Goal: Information Seeking & Learning: Compare options

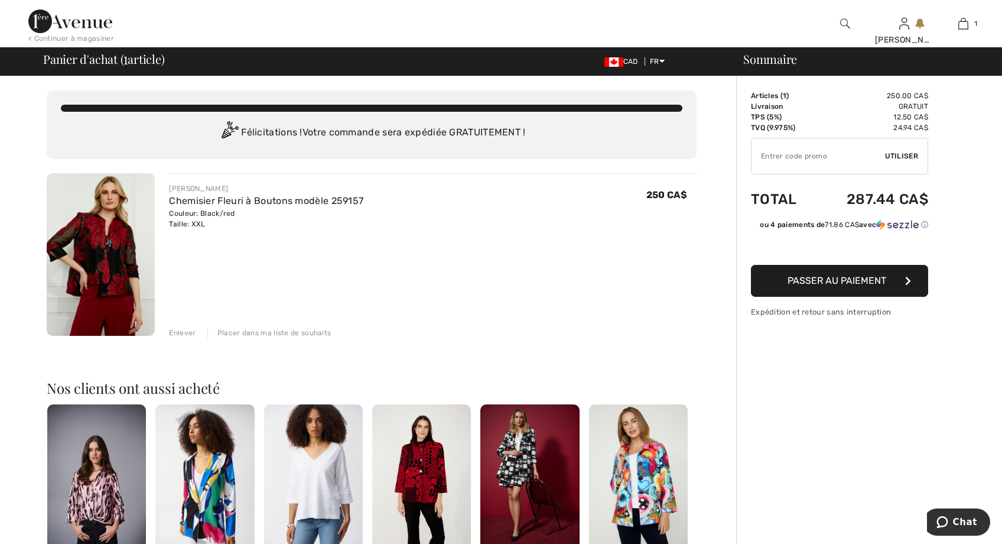
click at [70, 23] on img at bounding box center [70, 21] width 84 height 24
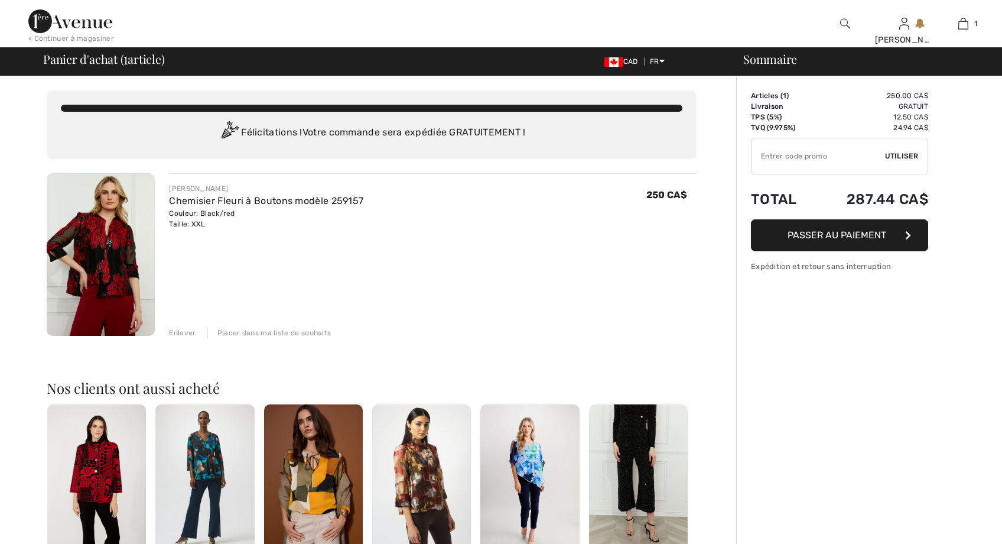
checkbox input "true"
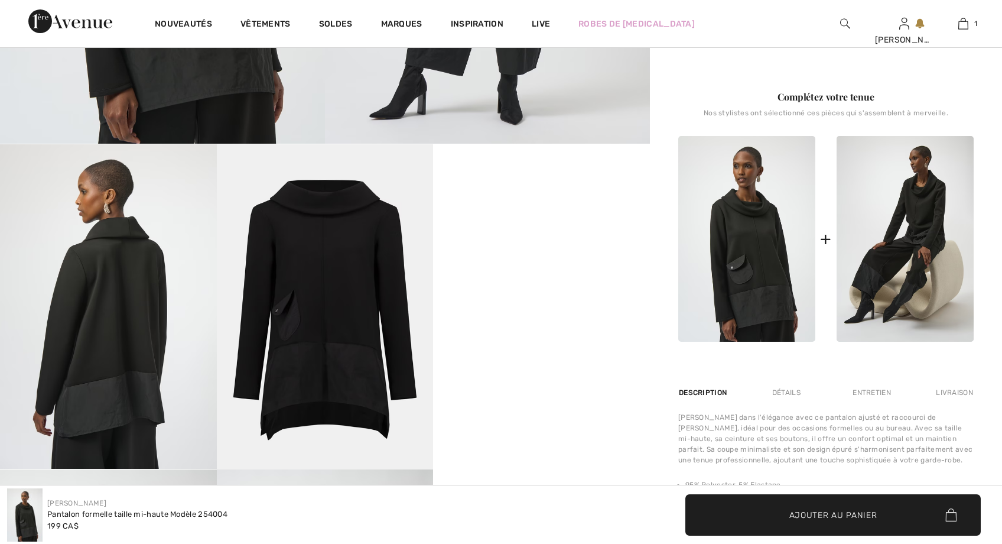
scroll to position [414, 0]
checkbox input "true"
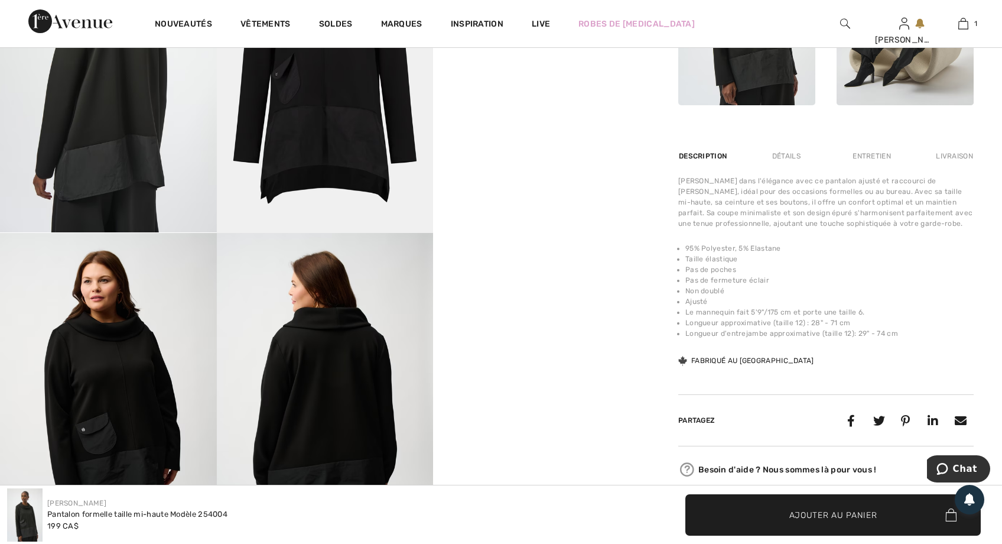
scroll to position [768, 0]
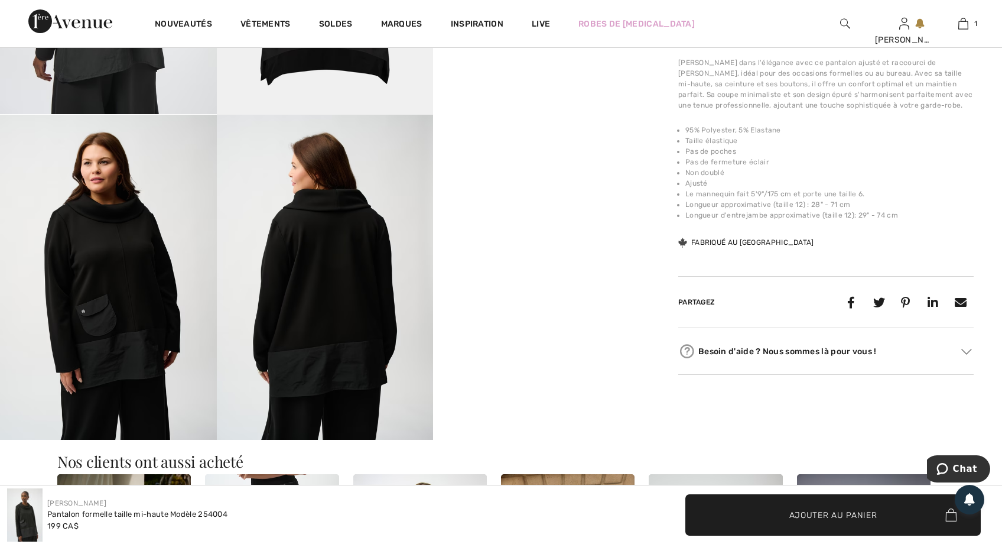
click at [116, 303] on img at bounding box center [108, 277] width 217 height 325
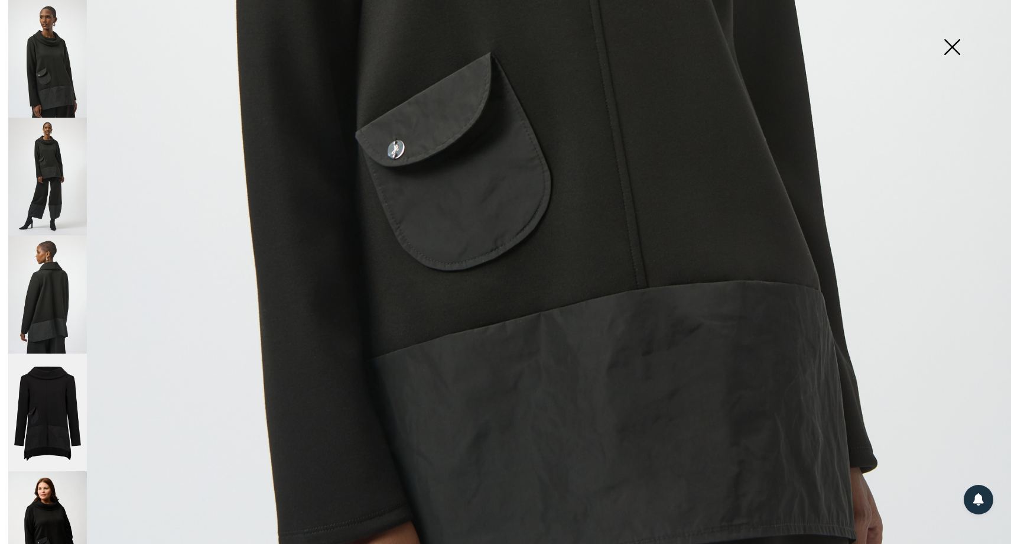
scroll to position [945, 0]
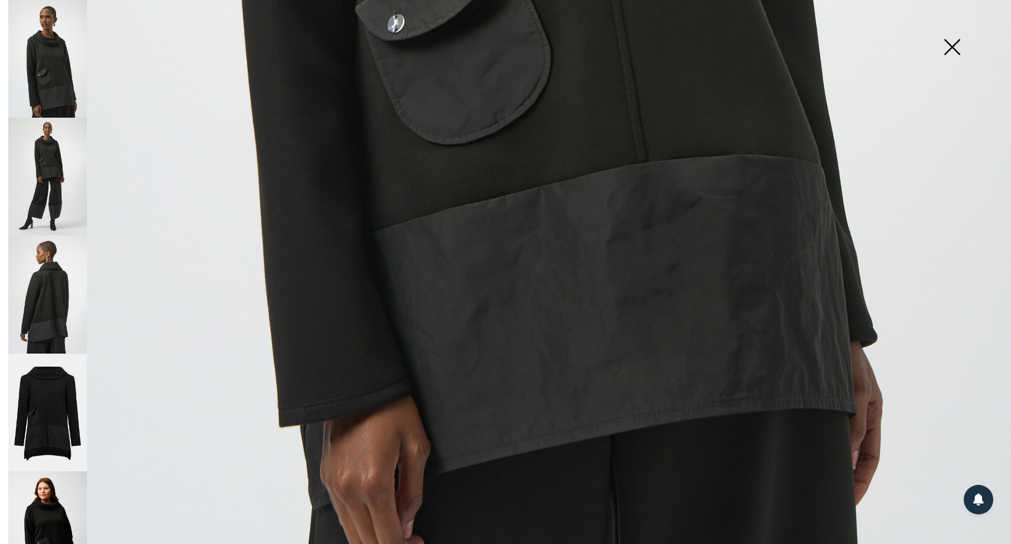
click at [46, 507] on img at bounding box center [47, 530] width 79 height 118
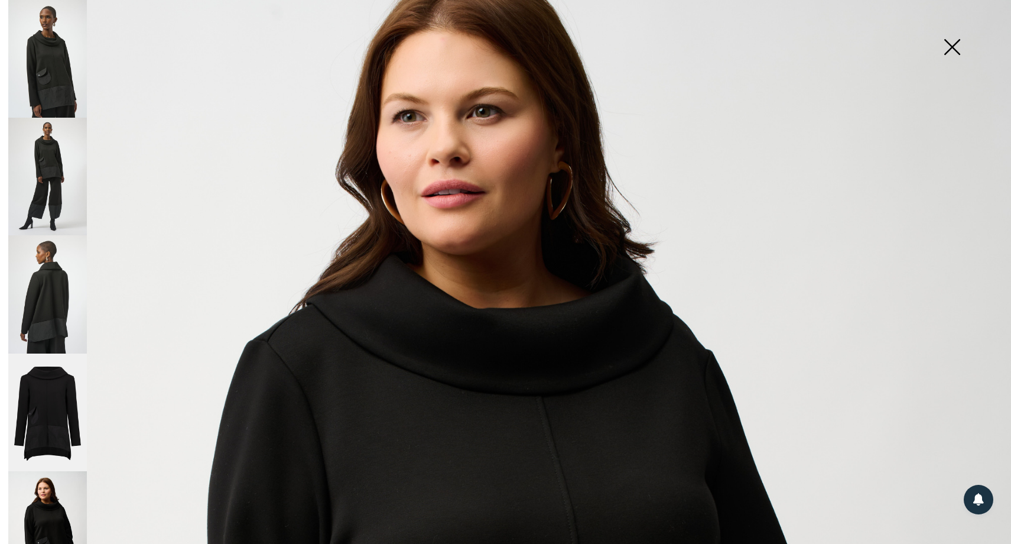
scroll to position [14, 0]
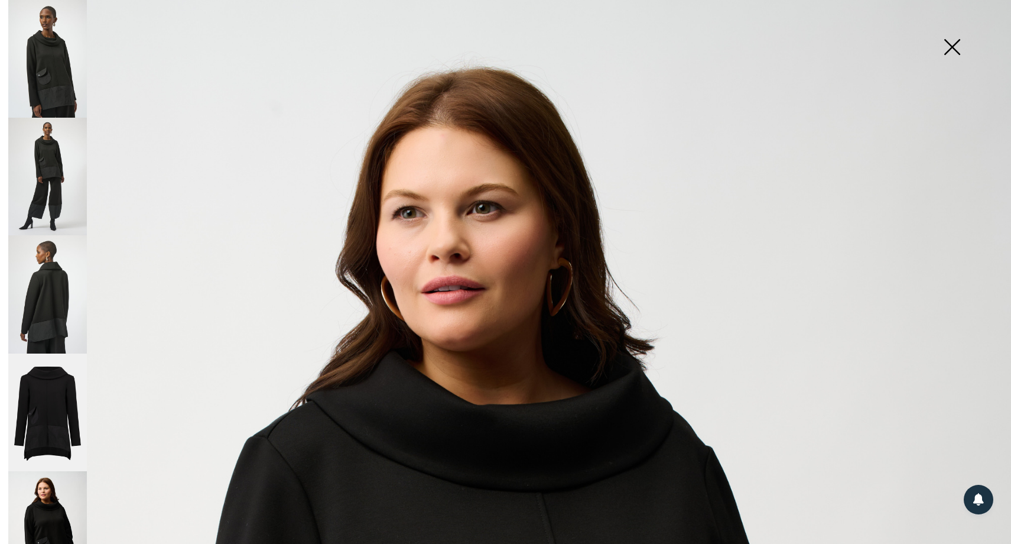
click at [52, 513] on img at bounding box center [47, 530] width 79 height 118
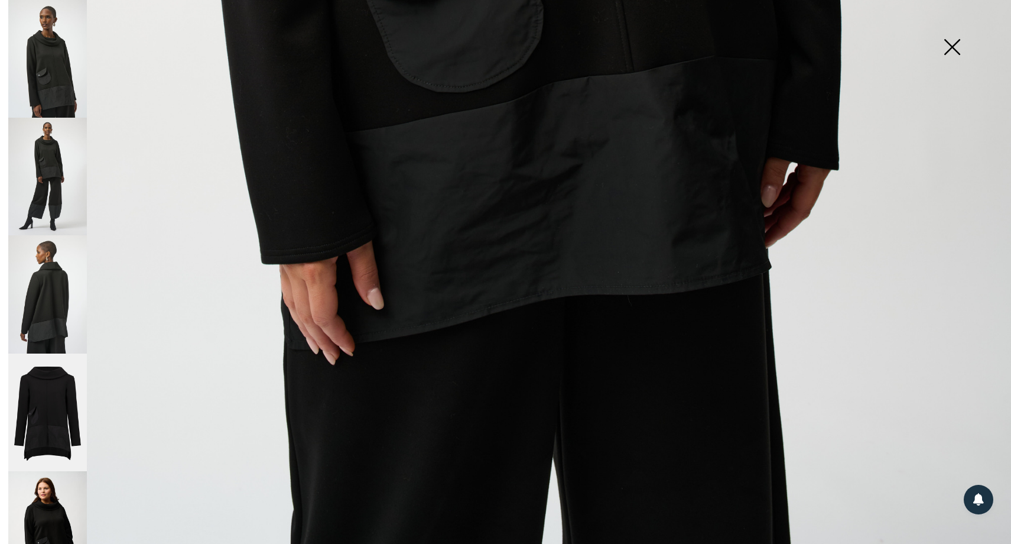
scroll to position [960, 0]
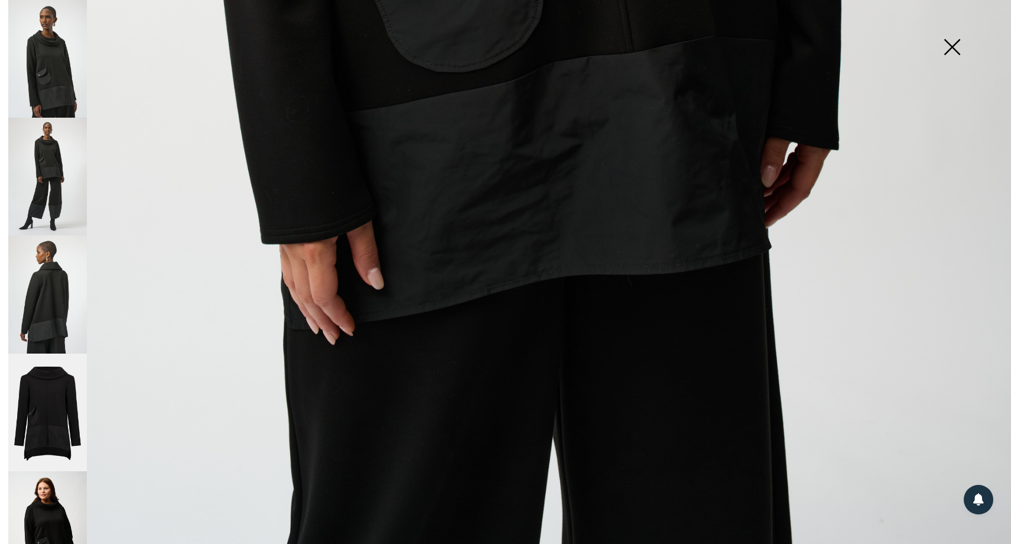
click at [63, 503] on img at bounding box center [47, 530] width 79 height 118
drag, startPoint x: 37, startPoint y: 505, endPoint x: 63, endPoint y: 505, distance: 26.6
click at [37, 505] on img at bounding box center [47, 530] width 79 height 118
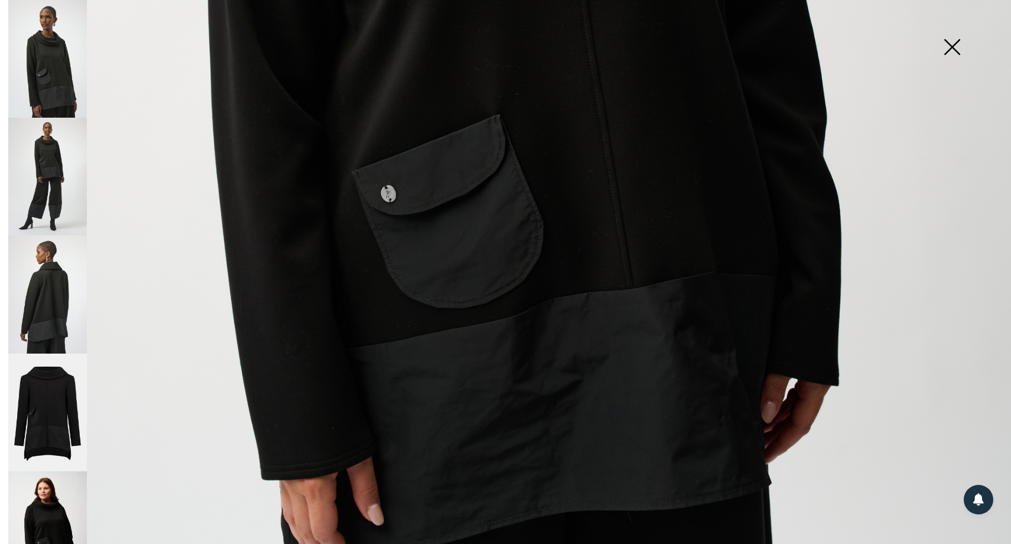
scroll to position [723, 0]
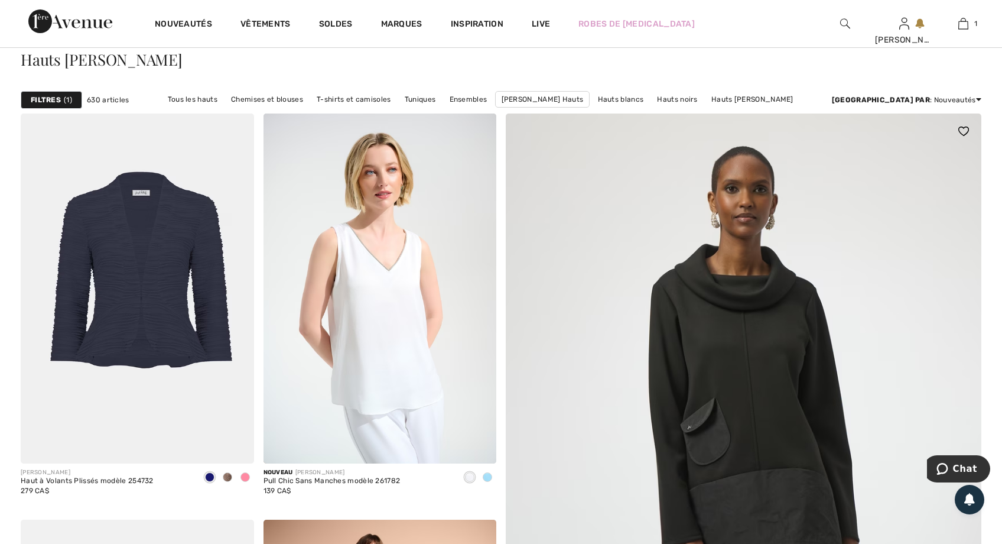
scroll to position [59, 0]
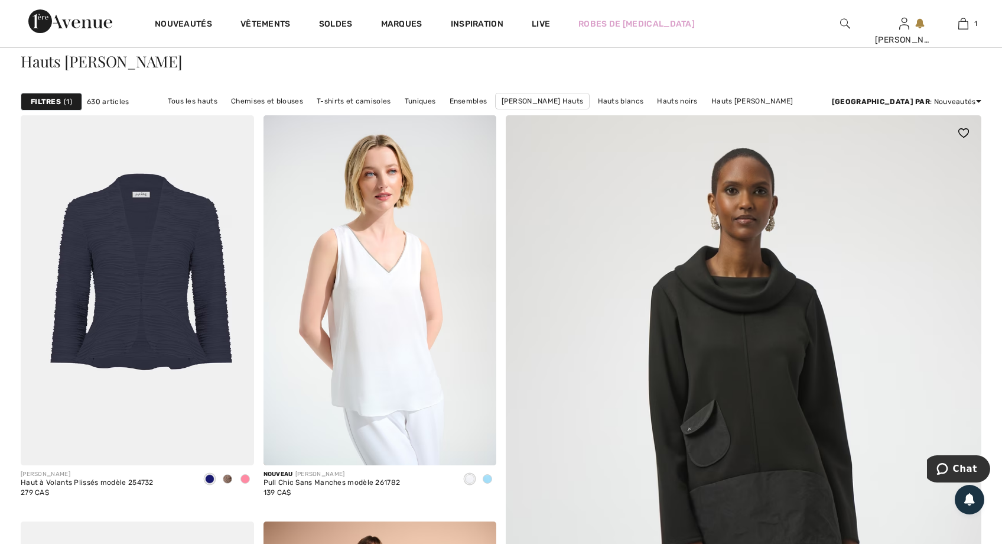
click at [733, 311] on img at bounding box center [744, 543] width 571 height 856
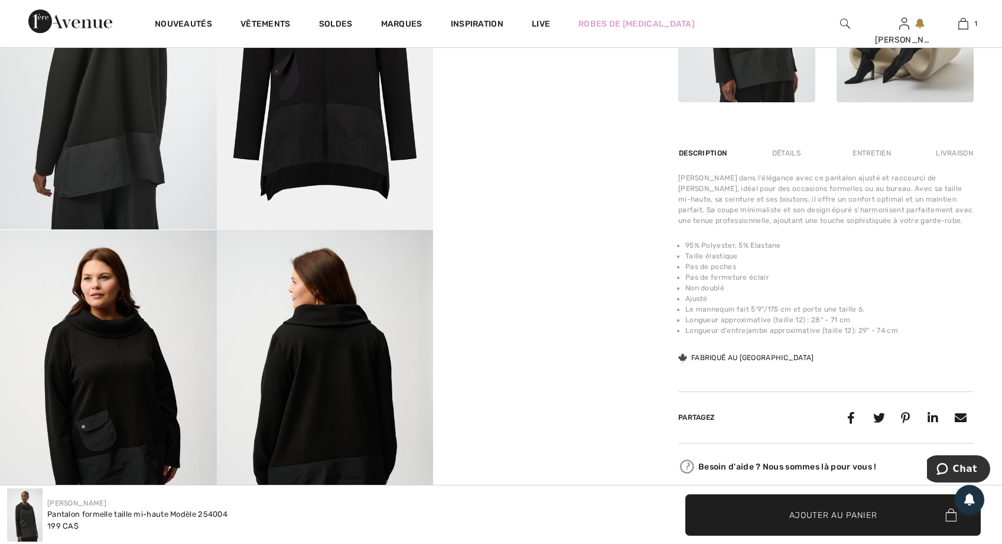
scroll to position [768, 0]
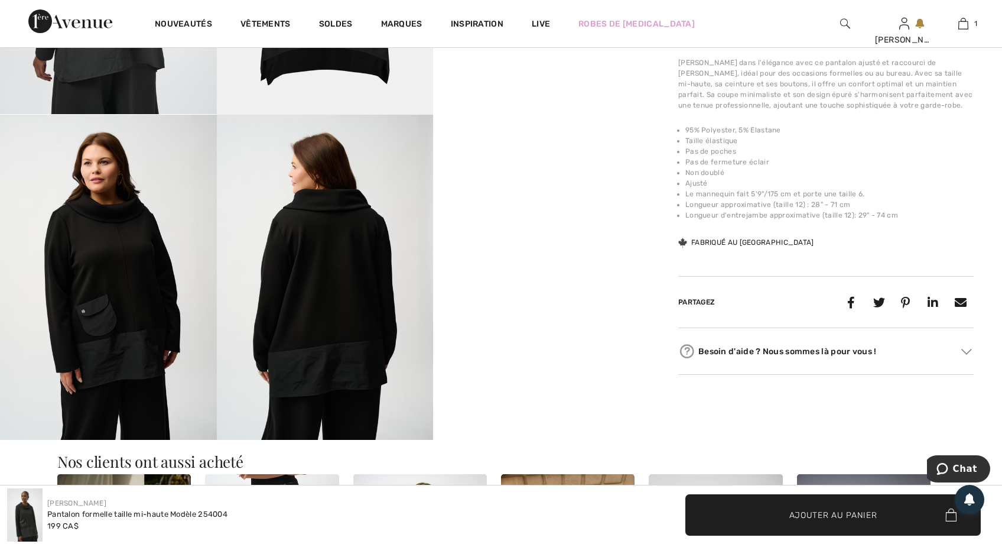
click at [340, 287] on img at bounding box center [325, 277] width 217 height 325
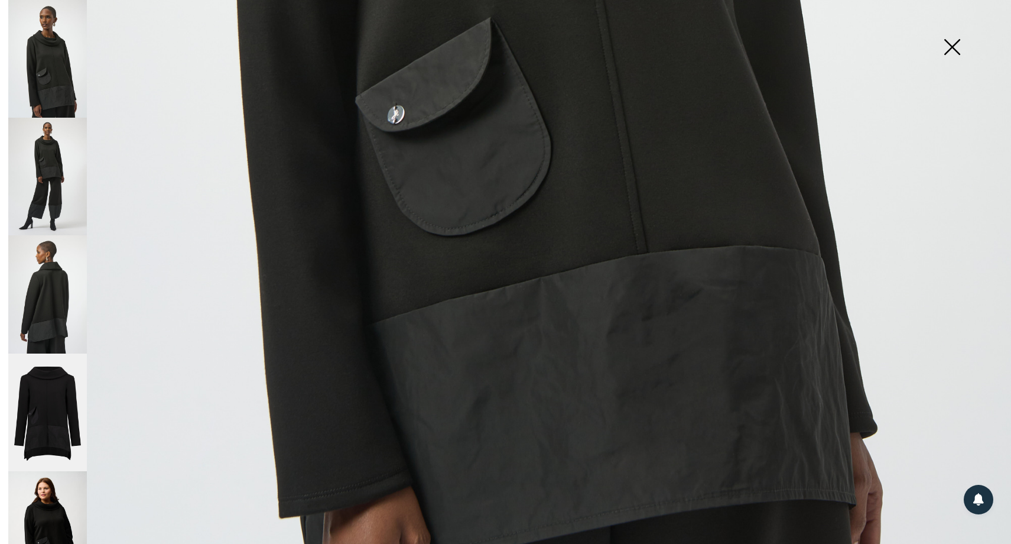
scroll to position [958, 0]
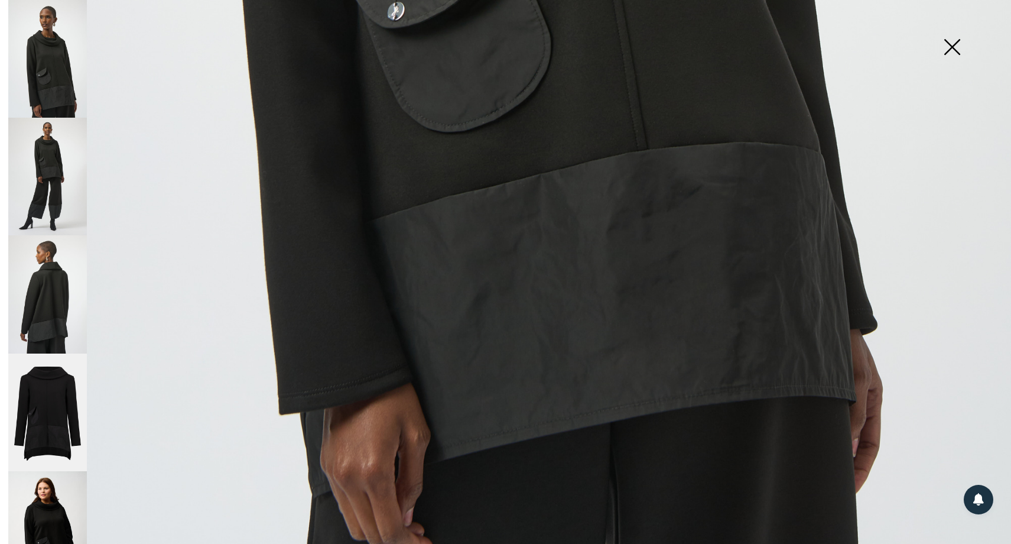
click at [43, 495] on img at bounding box center [47, 530] width 79 height 118
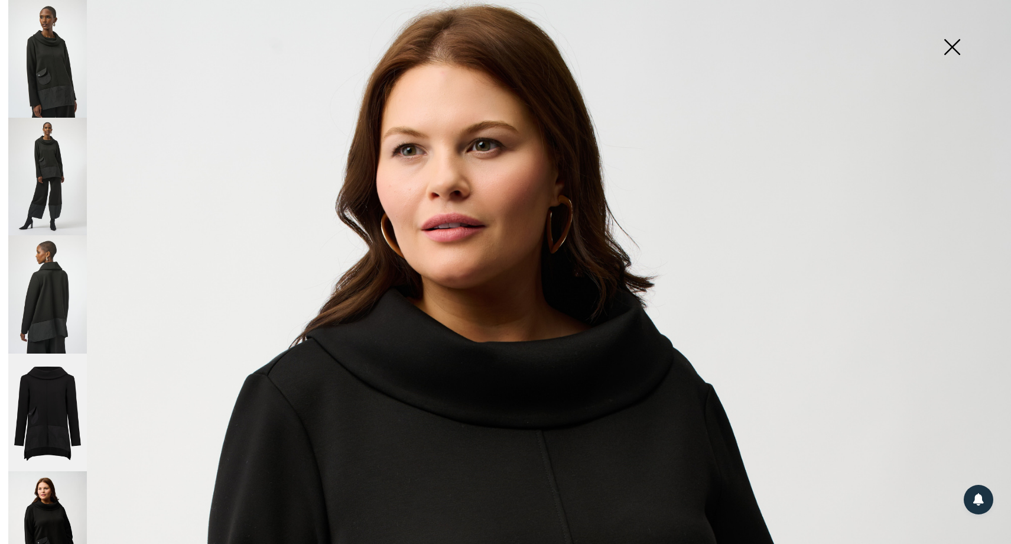
scroll to position [190, 0]
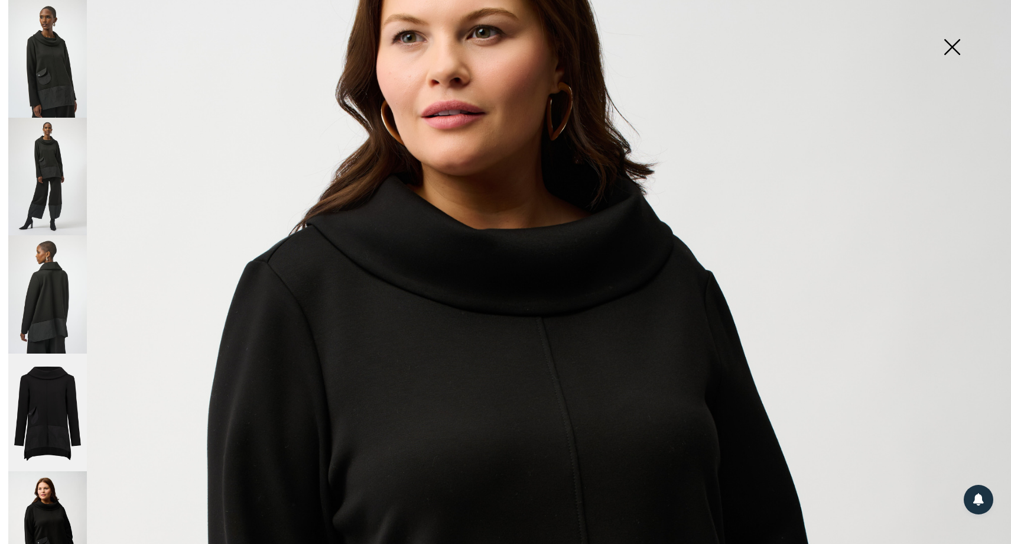
click at [43, 493] on img at bounding box center [47, 530] width 79 height 118
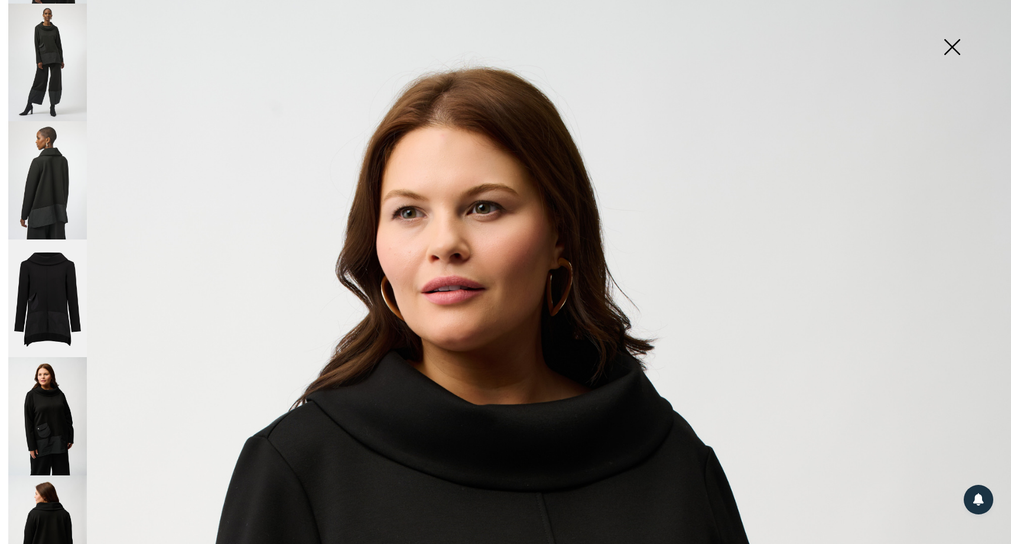
scroll to position [136, 0]
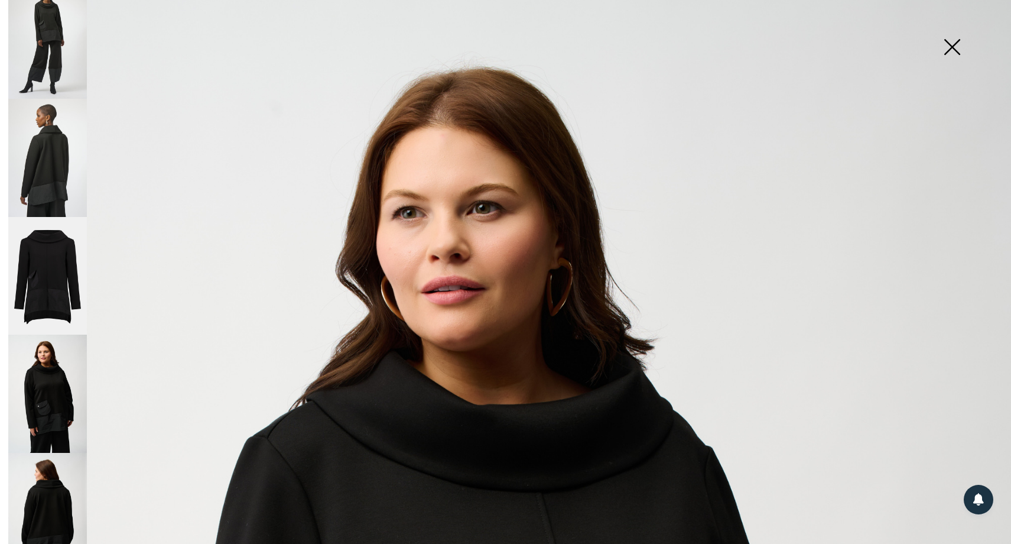
click at [83, 501] on img at bounding box center [47, 512] width 79 height 118
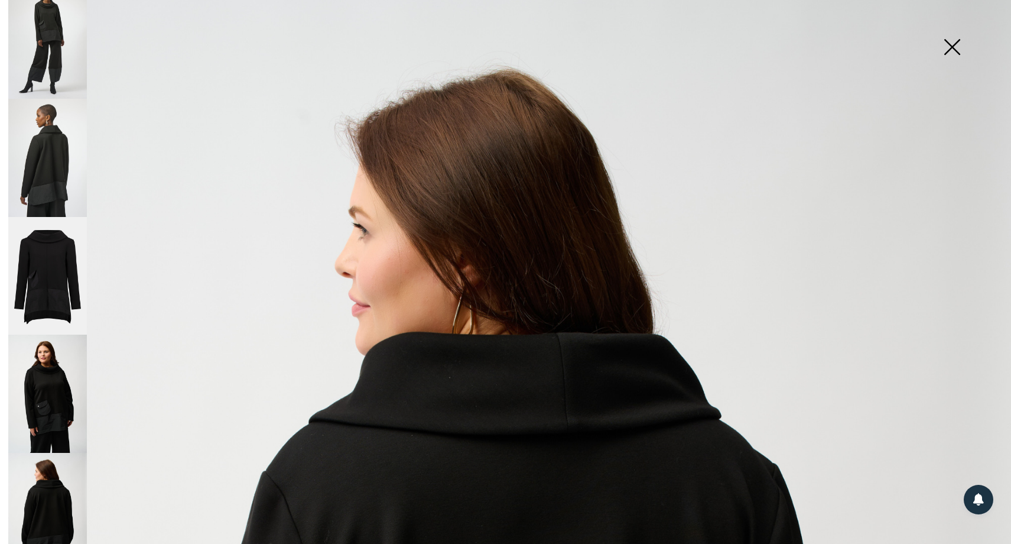
click at [57, 500] on img at bounding box center [47, 512] width 79 height 118
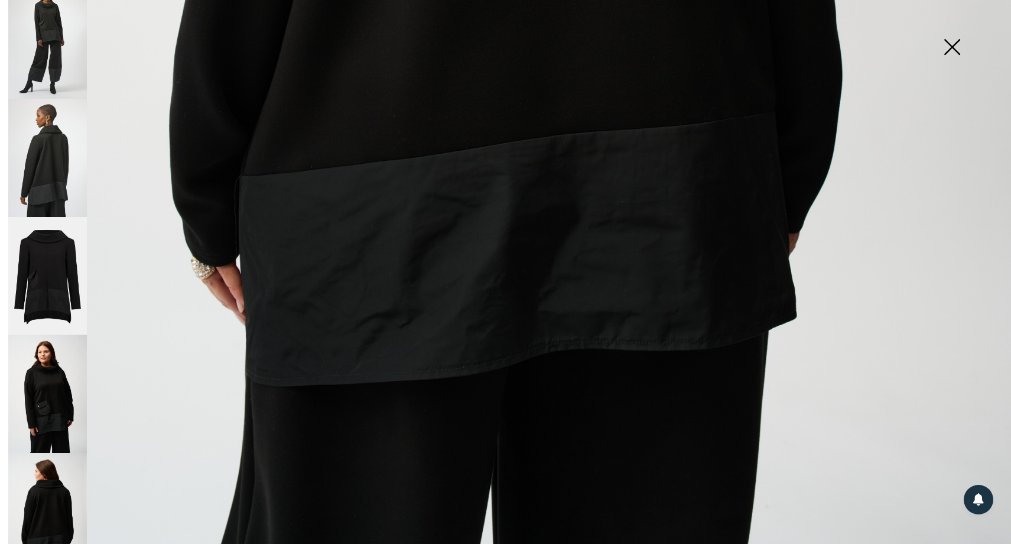
scroll to position [960, 0]
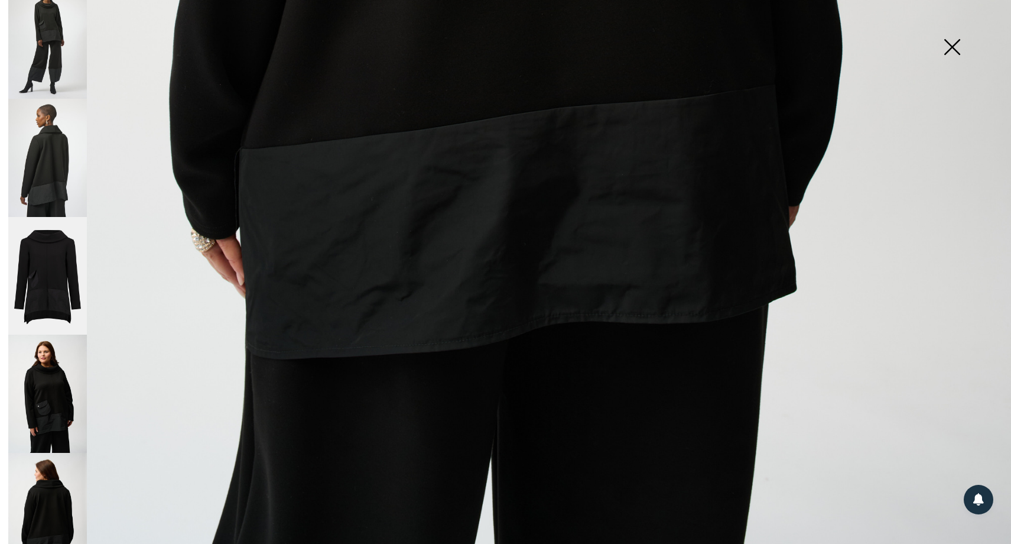
click at [63, 487] on img at bounding box center [47, 512] width 79 height 118
click at [66, 410] on img at bounding box center [47, 393] width 79 height 118
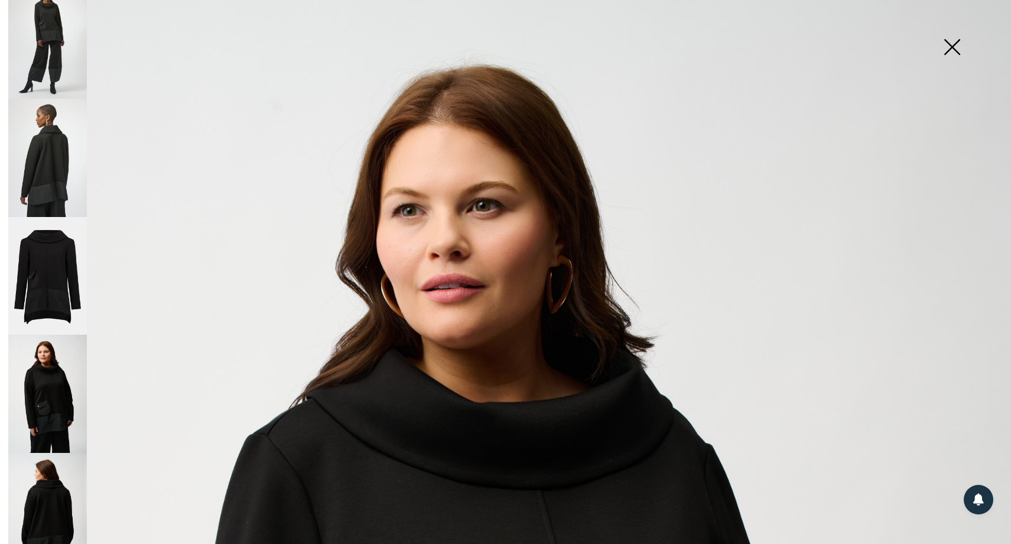
scroll to position [14, 0]
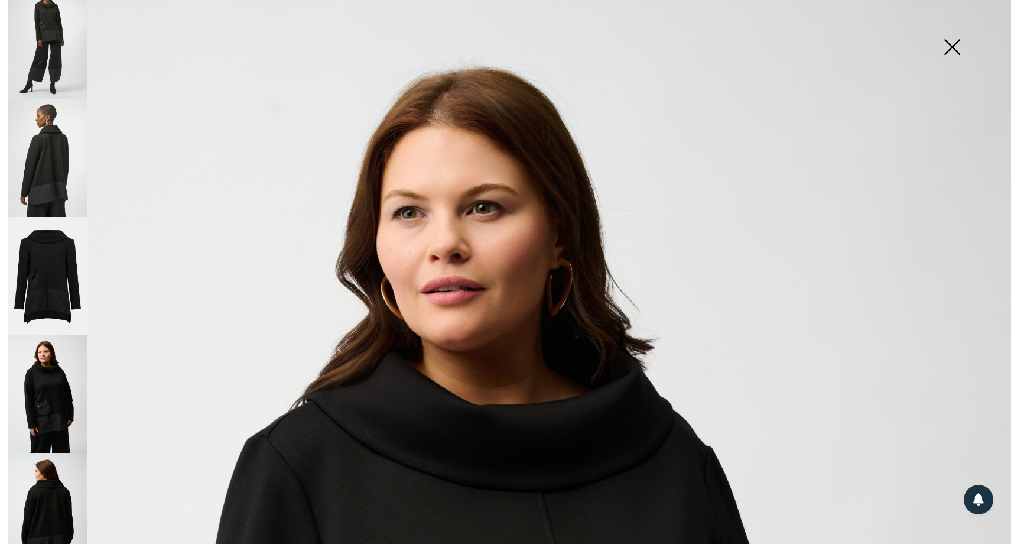
click at [48, 403] on img at bounding box center [47, 393] width 79 height 118
click at [56, 472] on img at bounding box center [47, 512] width 79 height 118
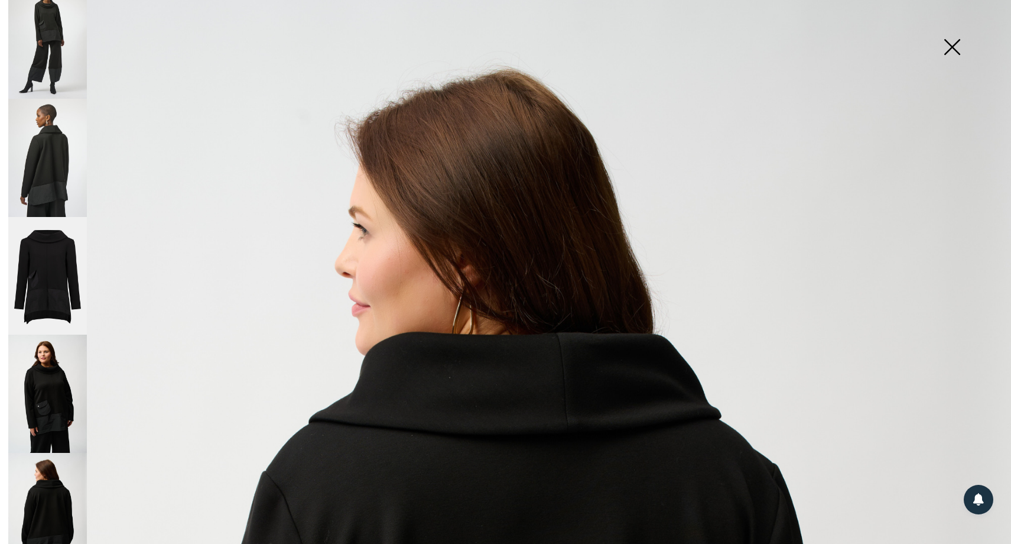
click at [70, 365] on img at bounding box center [47, 393] width 79 height 118
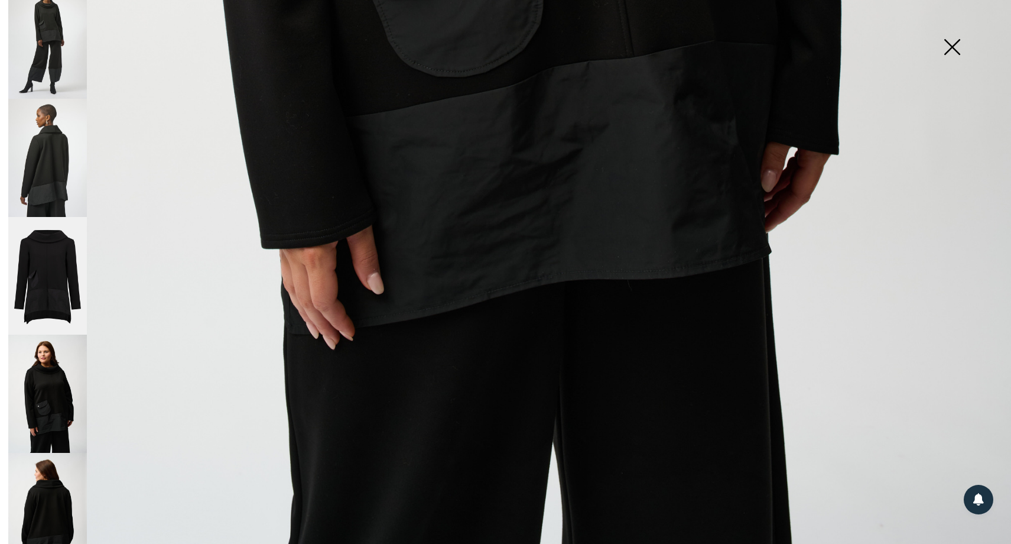
scroll to position [960, 0]
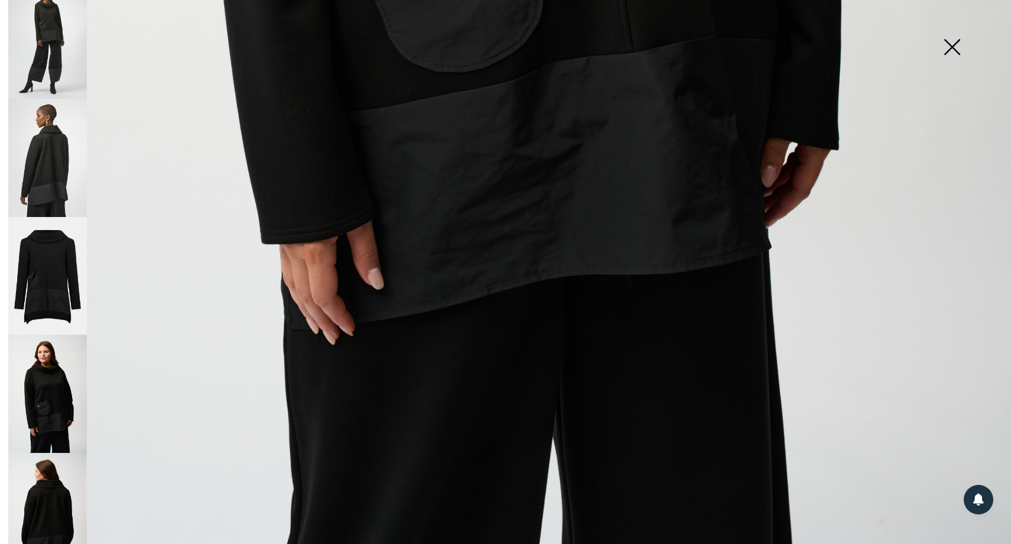
click at [54, 368] on img at bounding box center [47, 393] width 79 height 118
click at [74, 488] on img at bounding box center [47, 512] width 79 height 118
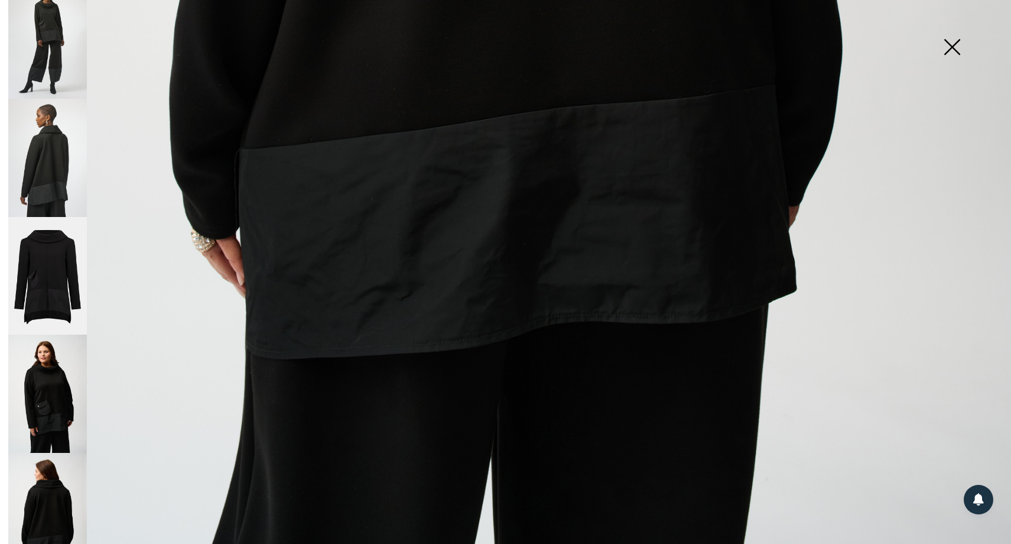
click at [56, 264] on img at bounding box center [47, 276] width 79 height 118
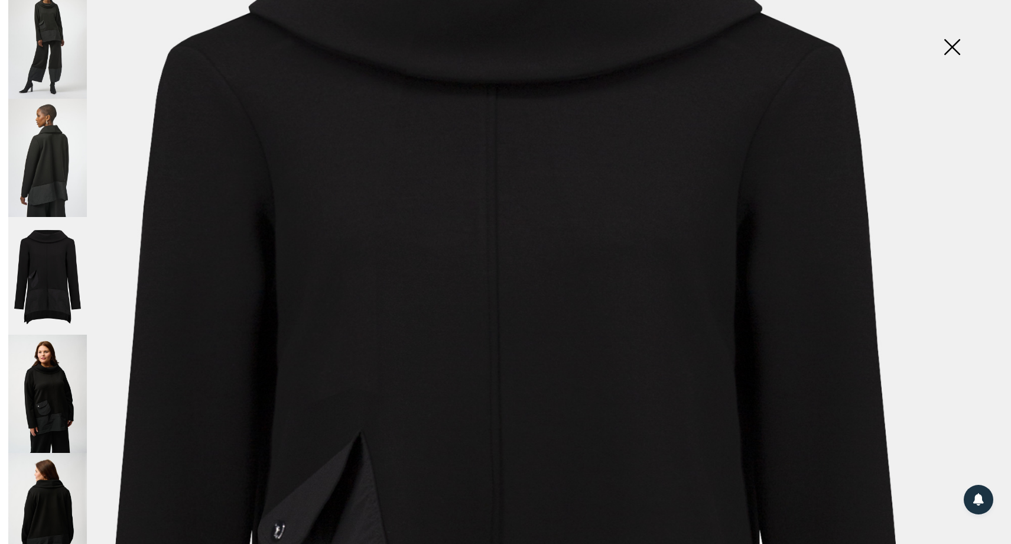
scroll to position [14, 0]
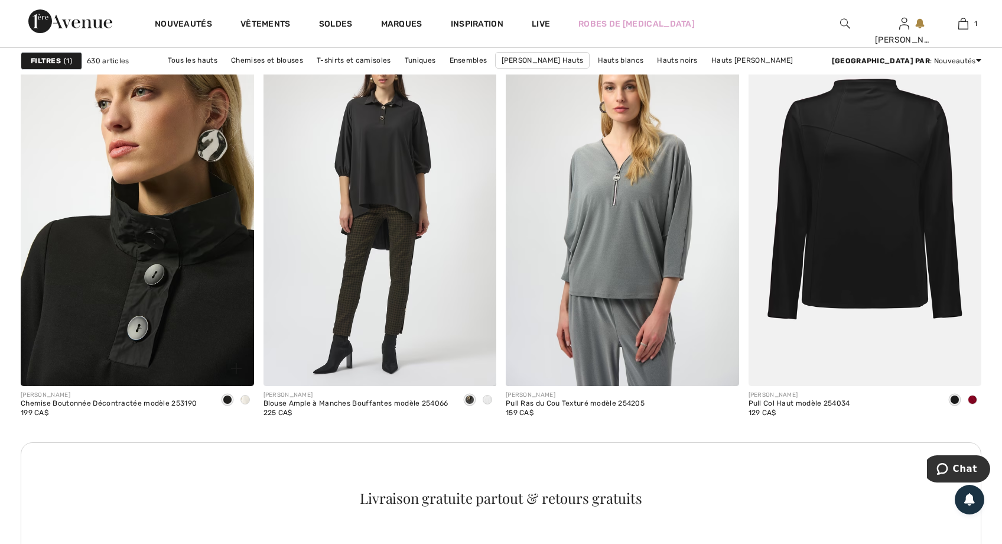
scroll to position [2777, 0]
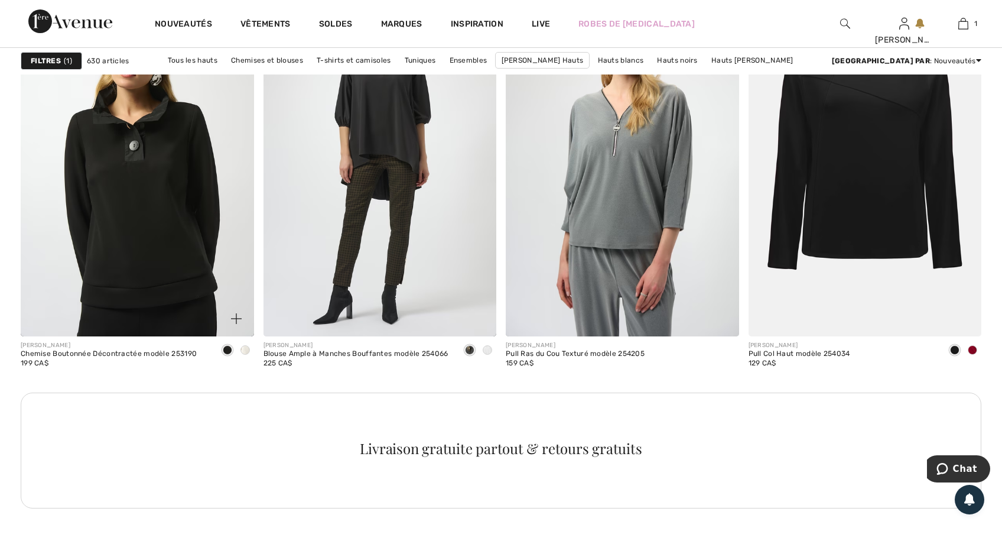
click at [244, 349] on span at bounding box center [244, 349] width 9 height 9
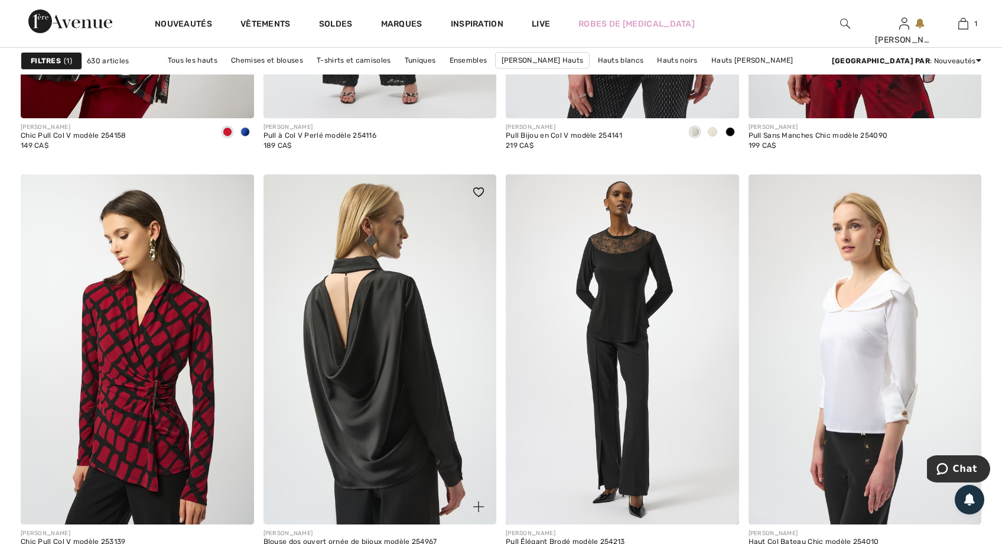
scroll to position [5850, 0]
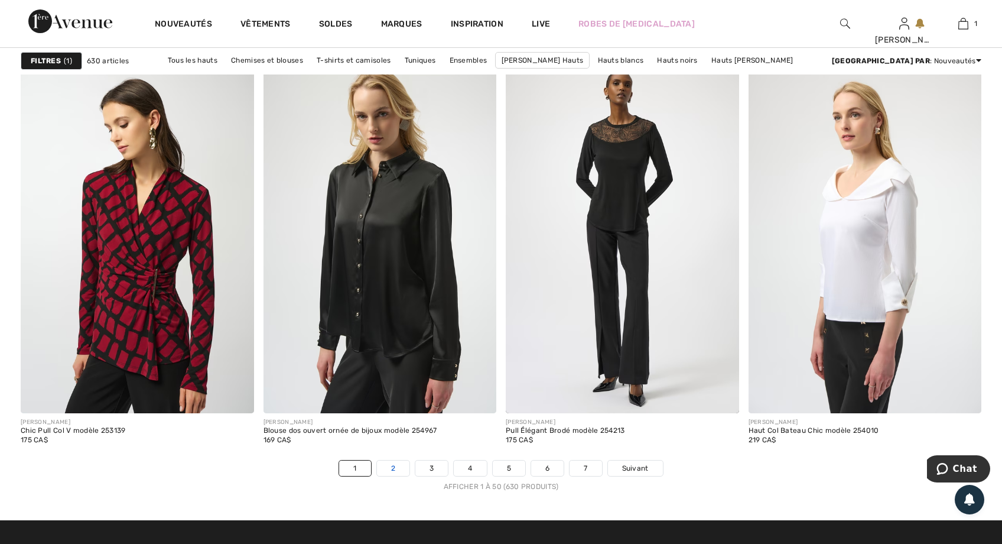
click at [398, 465] on link "2" at bounding box center [393, 467] width 32 height 15
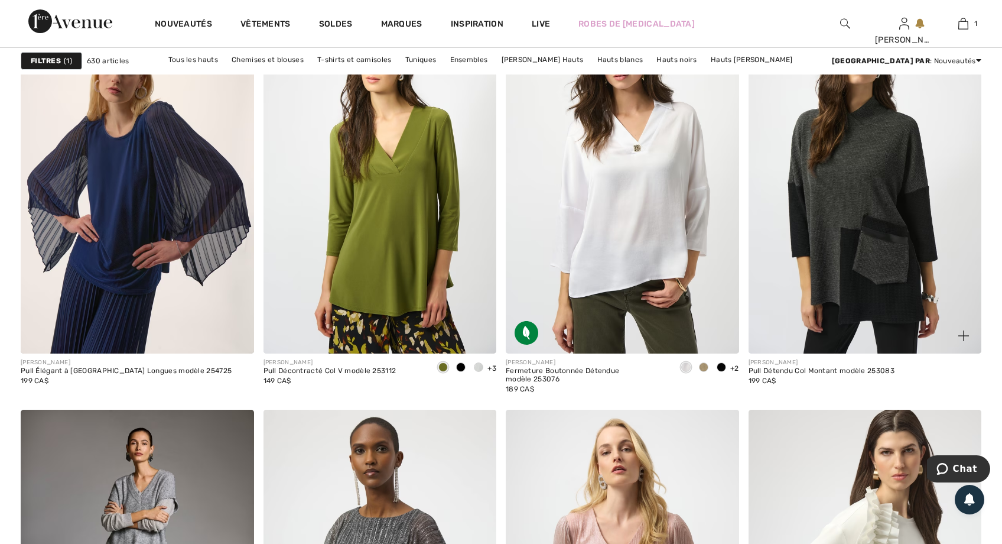
scroll to position [1891, 0]
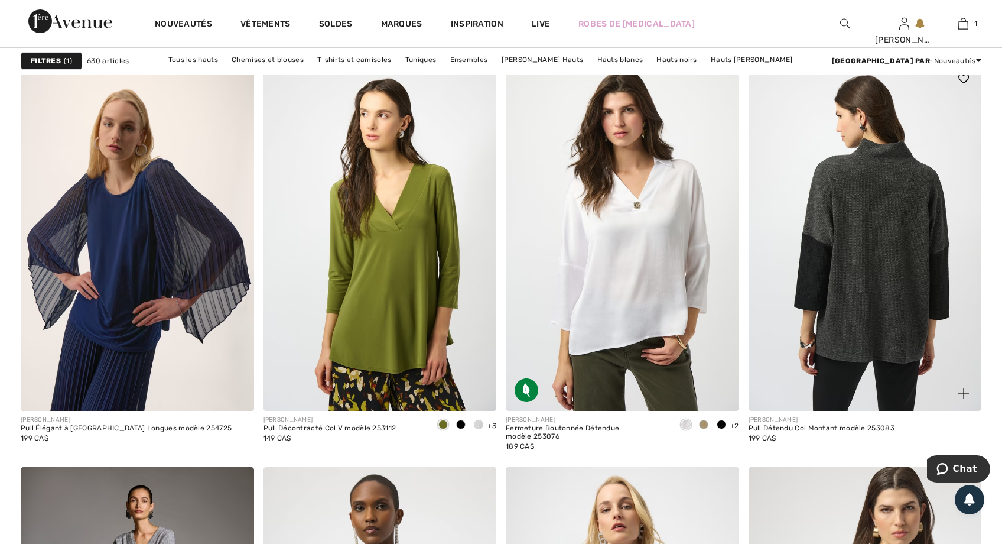
click at [905, 321] on img at bounding box center [865, 236] width 233 height 350
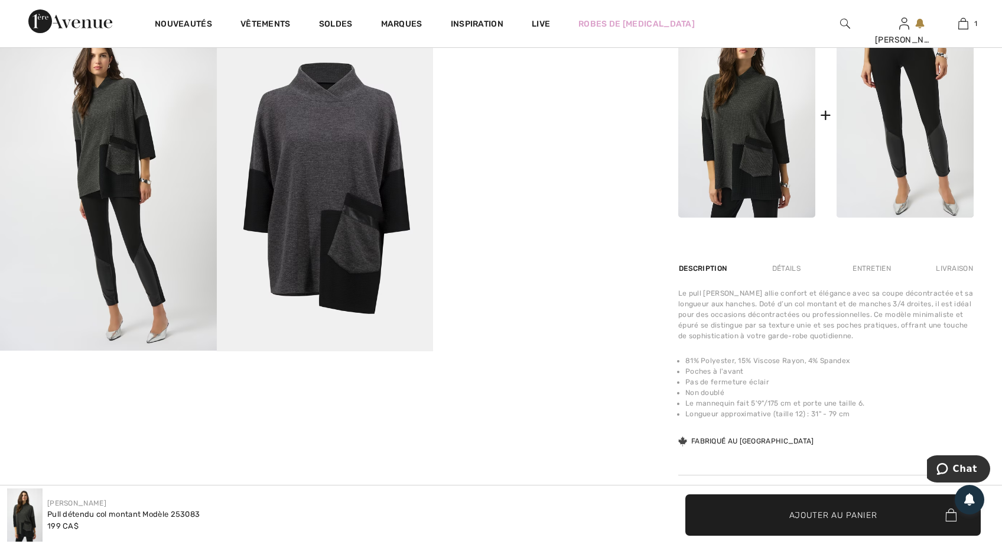
scroll to position [473, 0]
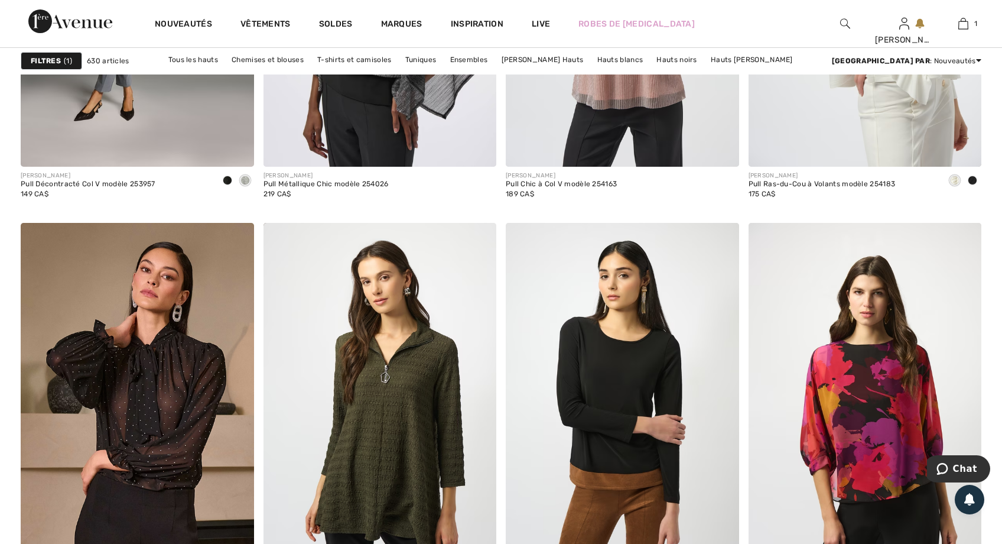
scroll to position [2305, 0]
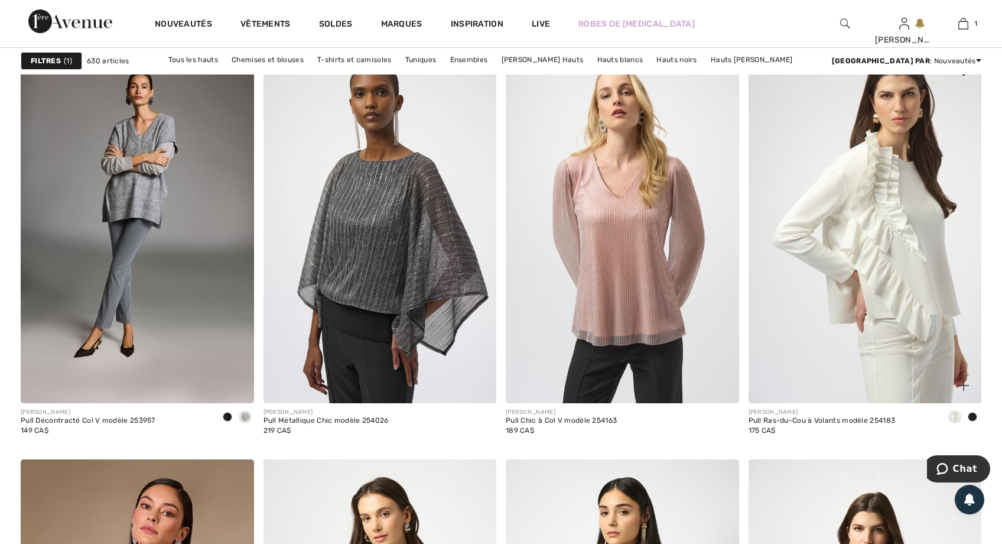
click at [976, 414] on span at bounding box center [972, 416] width 9 height 9
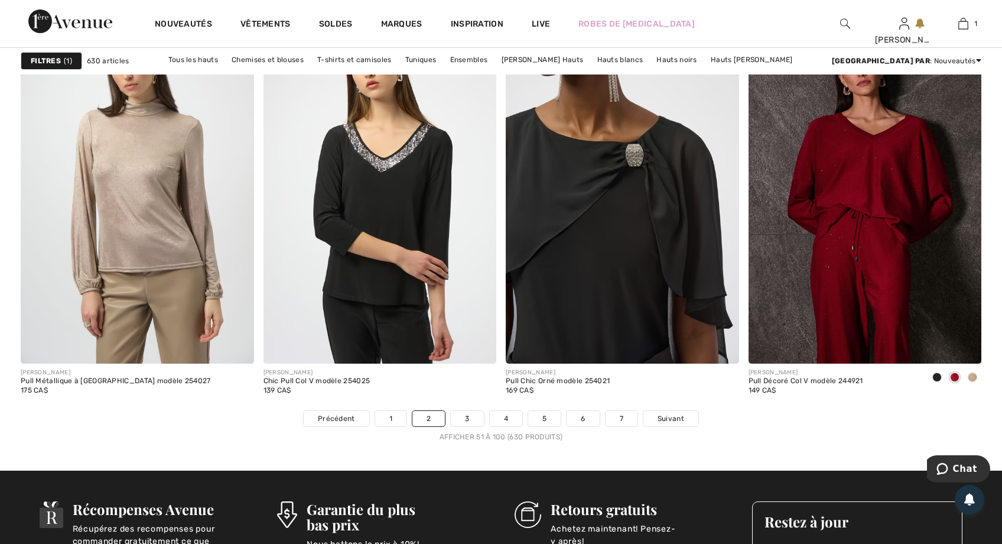
scroll to position [5909, 0]
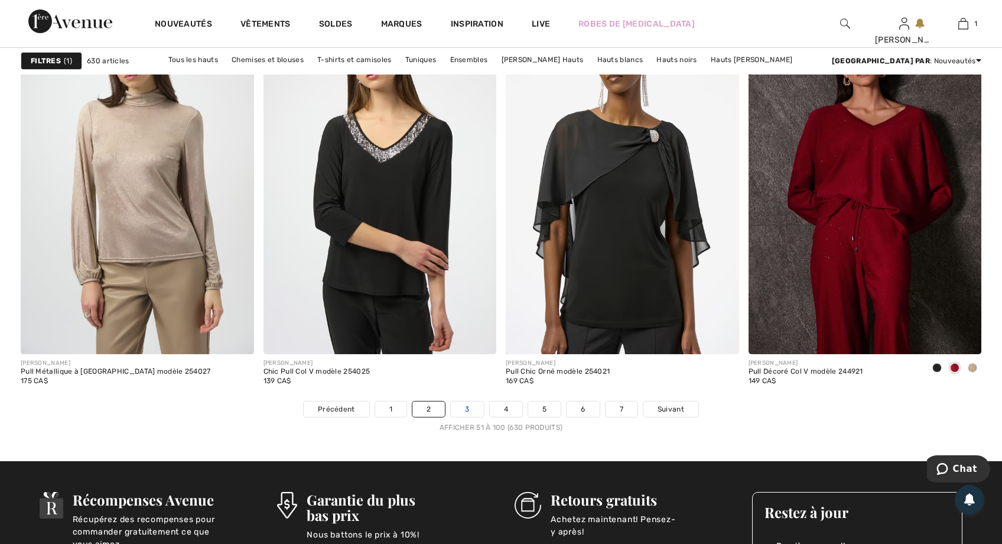
click at [471, 408] on link "3" at bounding box center [467, 408] width 32 height 15
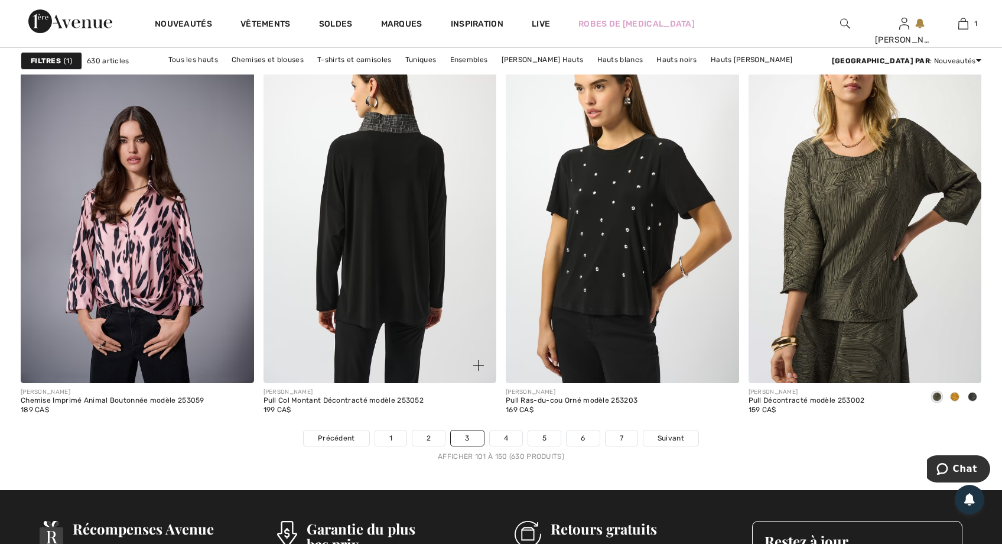
scroll to position [5909, 0]
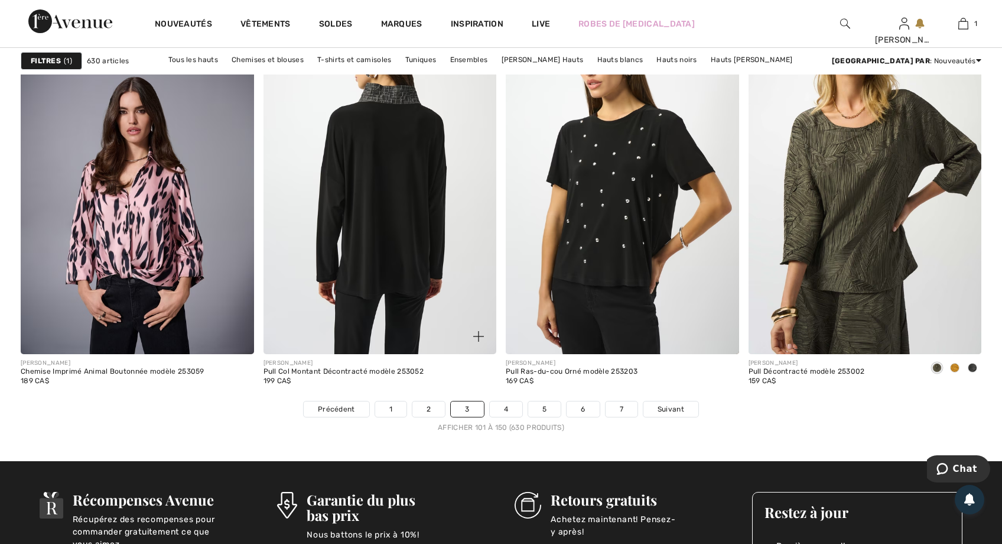
click at [418, 279] on img at bounding box center [380, 179] width 233 height 350
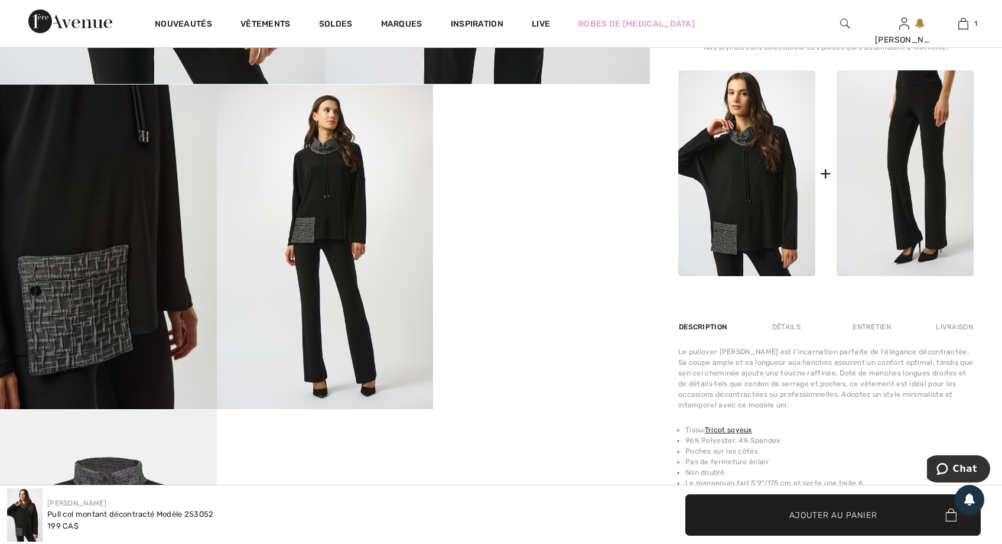
scroll to position [473, 0]
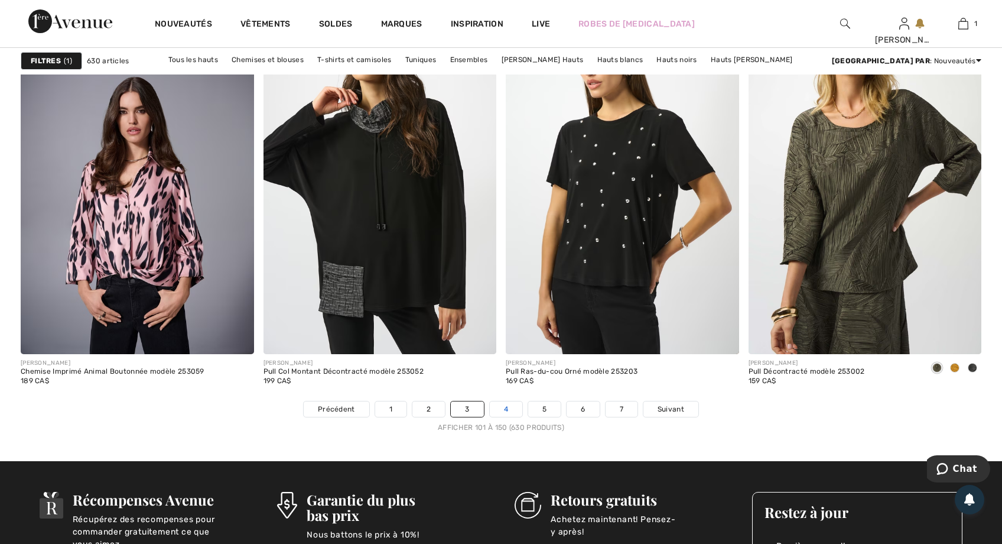
click at [509, 408] on link "4" at bounding box center [506, 408] width 32 height 15
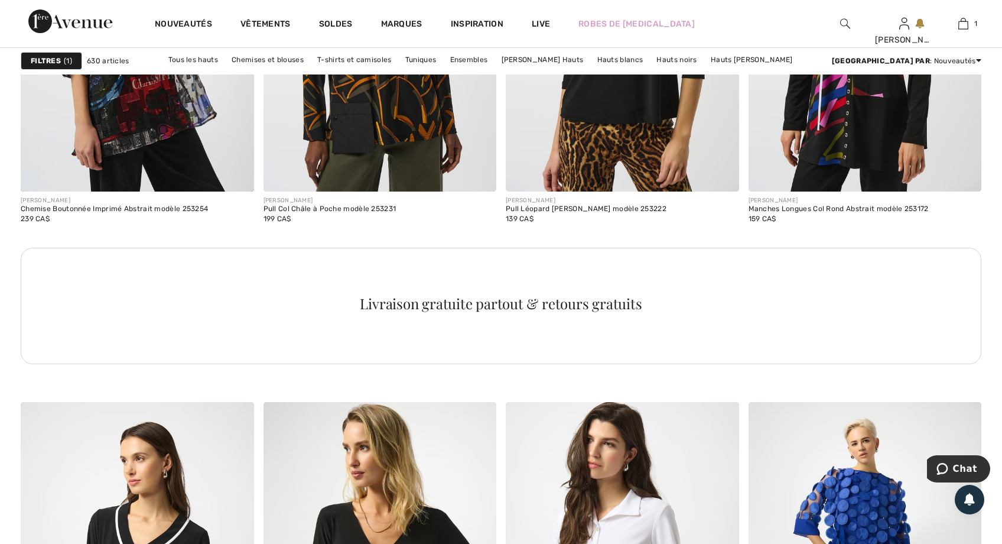
scroll to position [1418, 0]
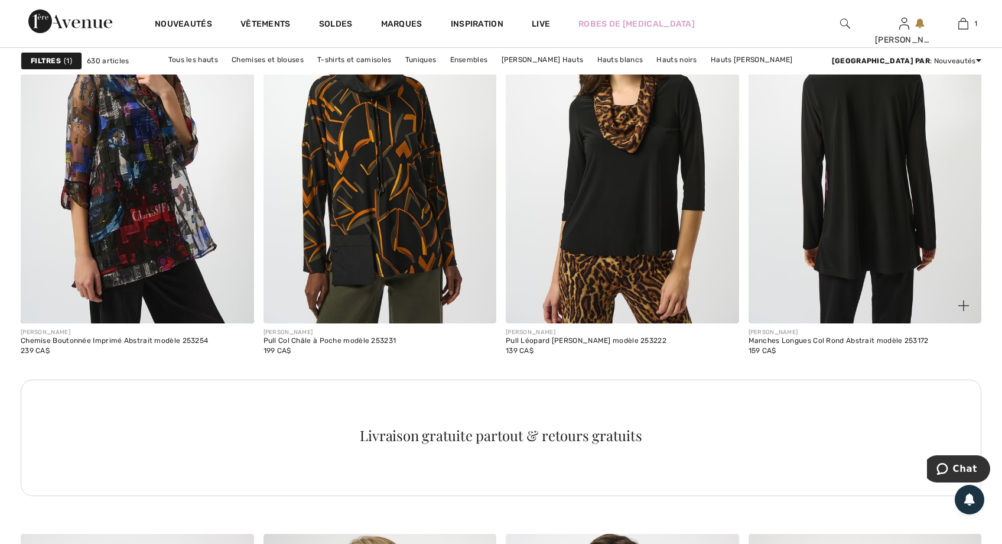
click at [879, 131] on img at bounding box center [865, 148] width 233 height 350
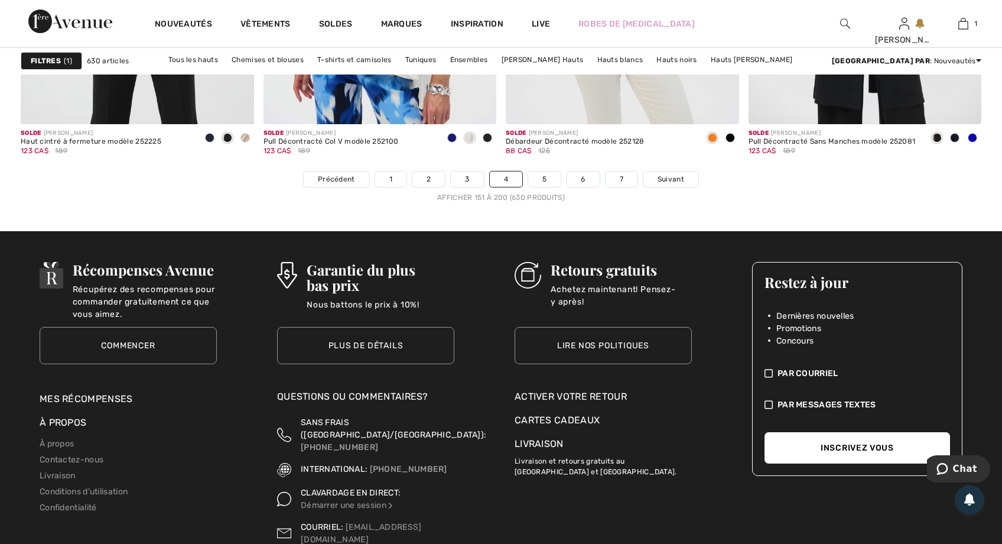
scroll to position [6145, 0]
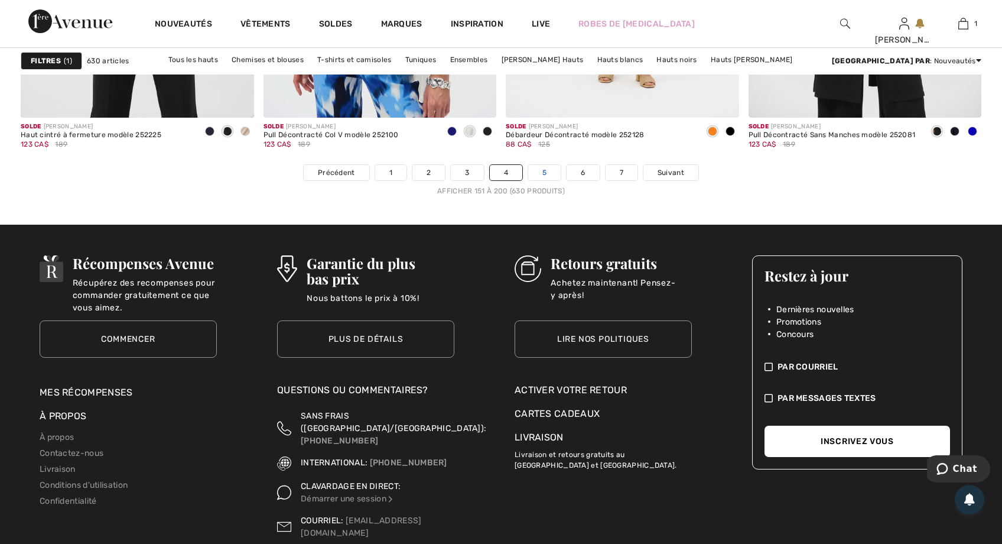
click at [548, 168] on link "5" at bounding box center [544, 172] width 32 height 15
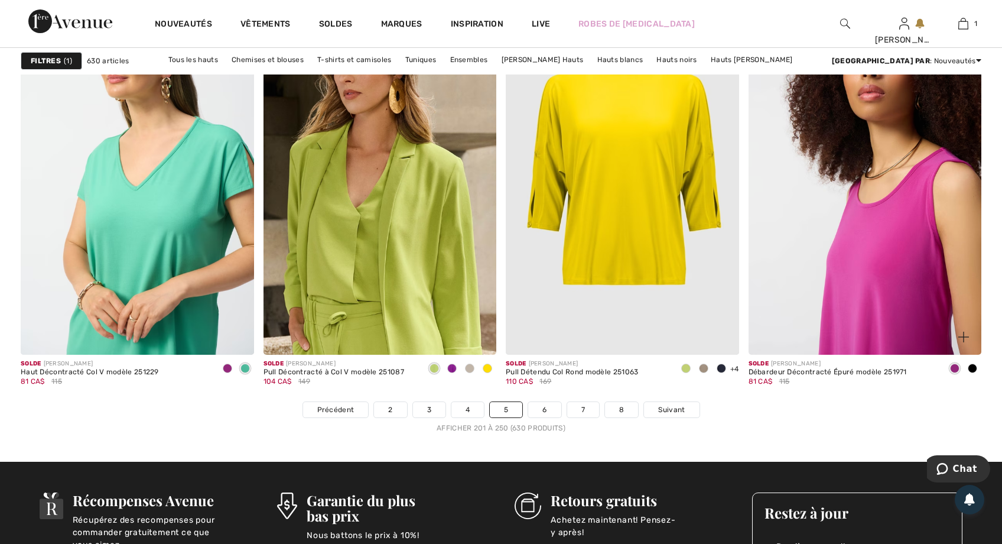
scroll to position [5909, 0]
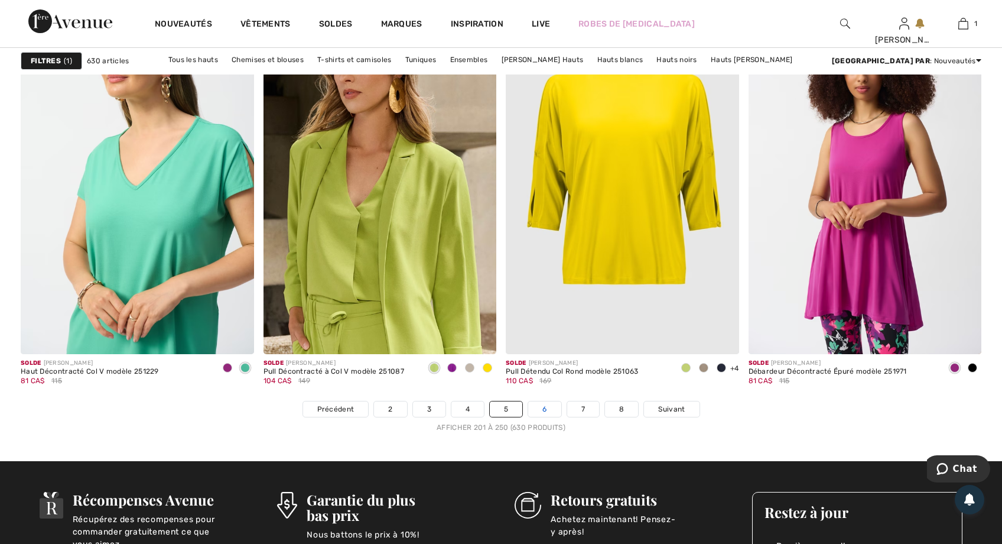
click at [541, 407] on link "6" at bounding box center [544, 408] width 32 height 15
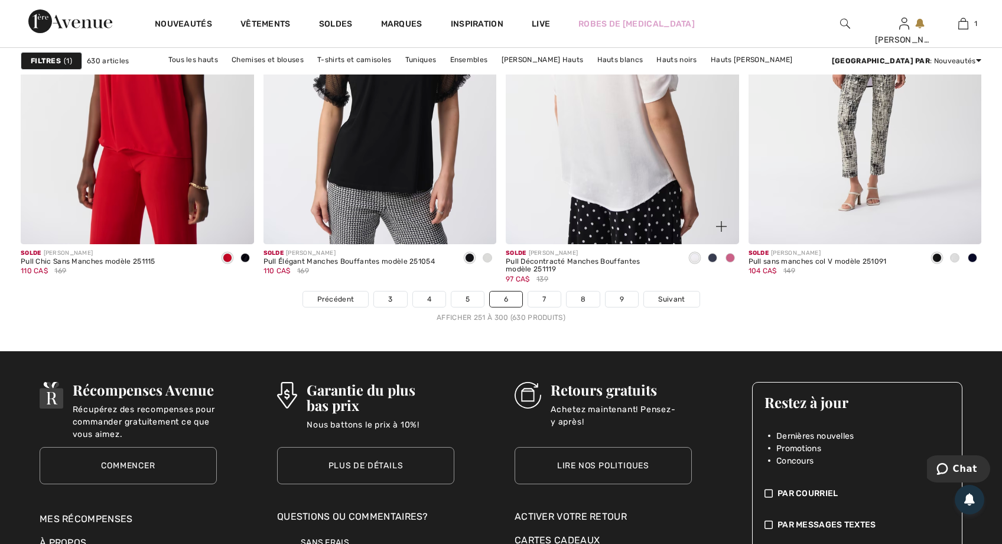
scroll to position [6027, 0]
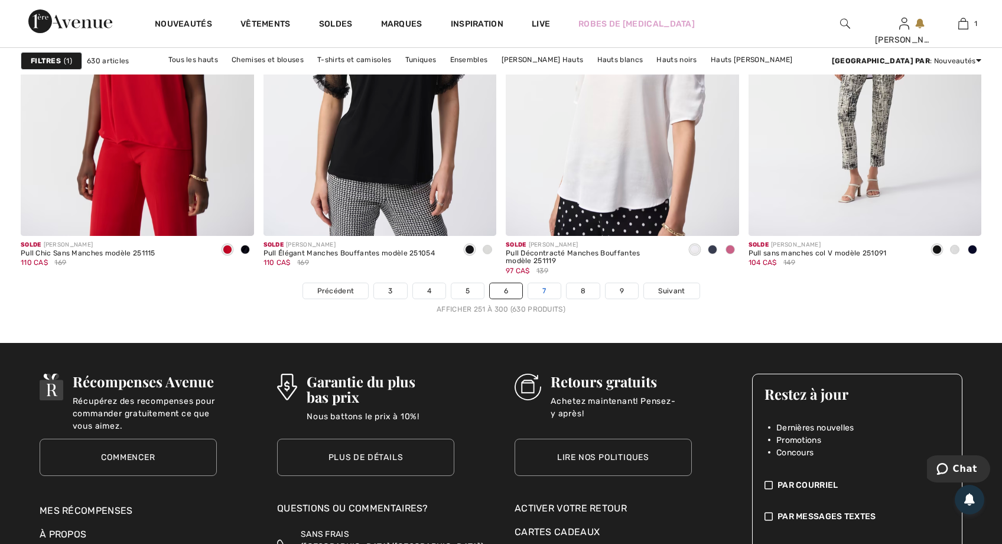
click at [548, 290] on link "7" at bounding box center [544, 290] width 32 height 15
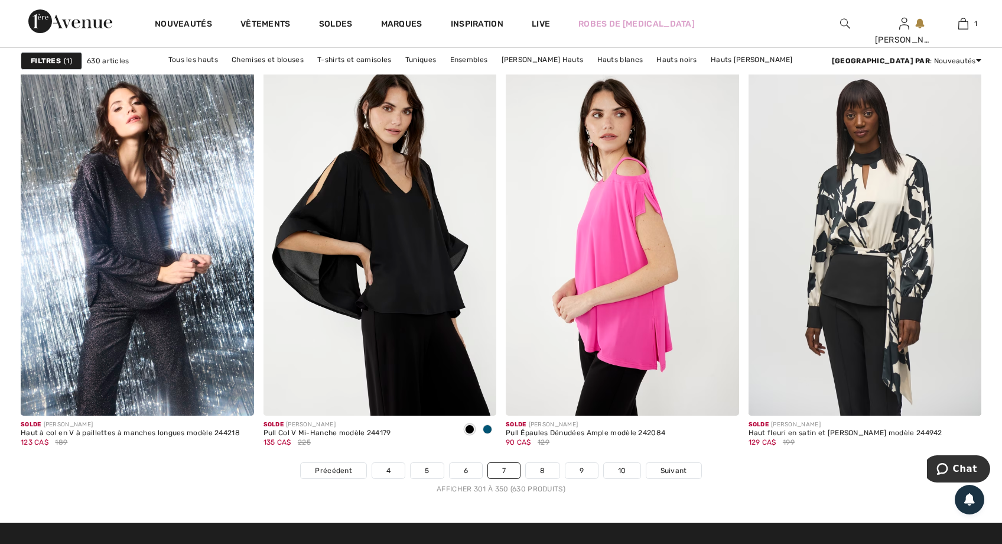
scroll to position [5850, 0]
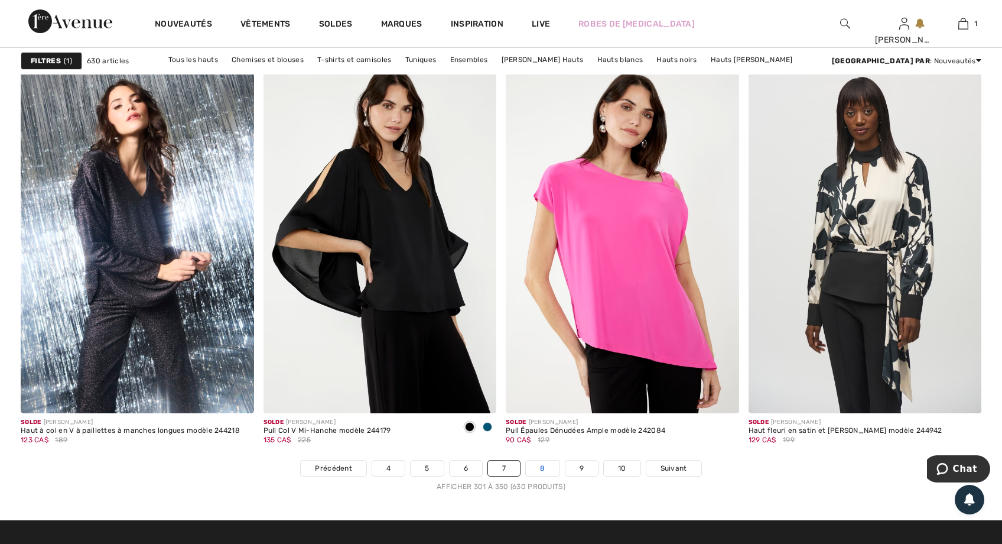
click at [541, 467] on link "8" at bounding box center [542, 467] width 33 height 15
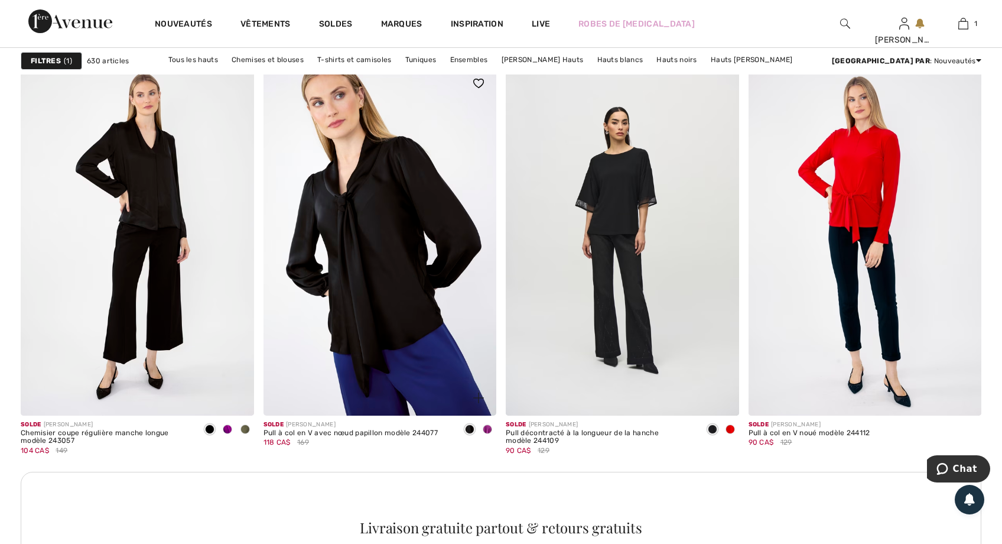
scroll to position [2718, 0]
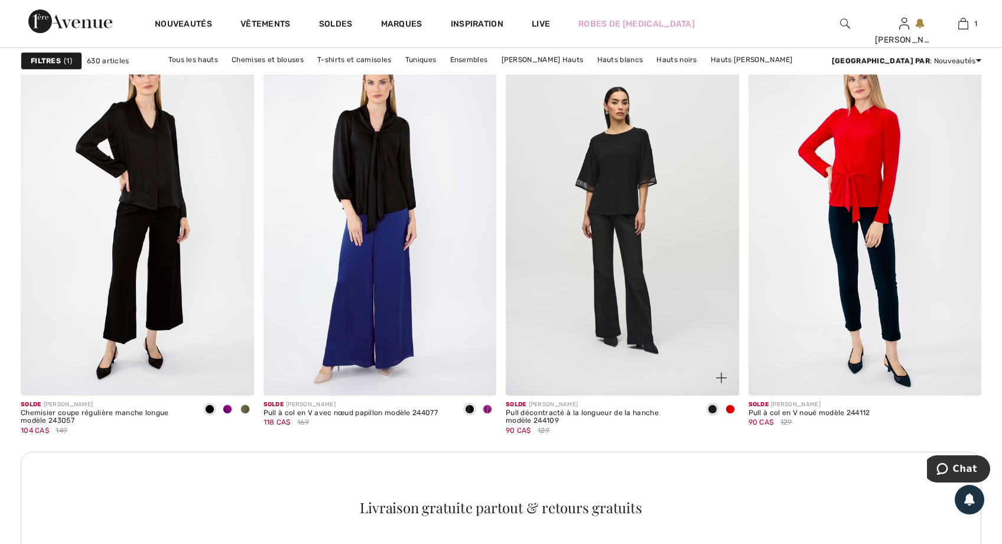
click at [739, 409] on div at bounding box center [730, 409] width 18 height 19
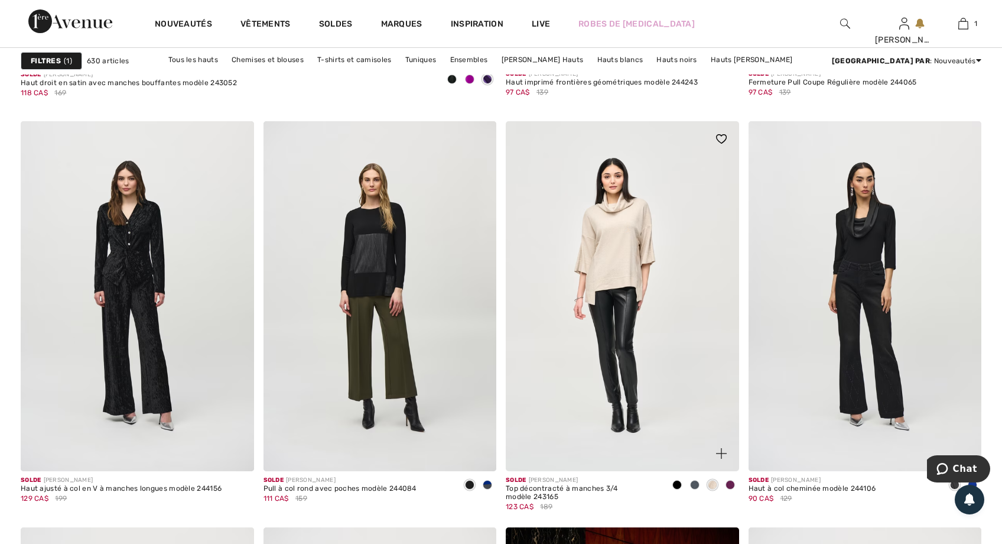
scroll to position [4018, 0]
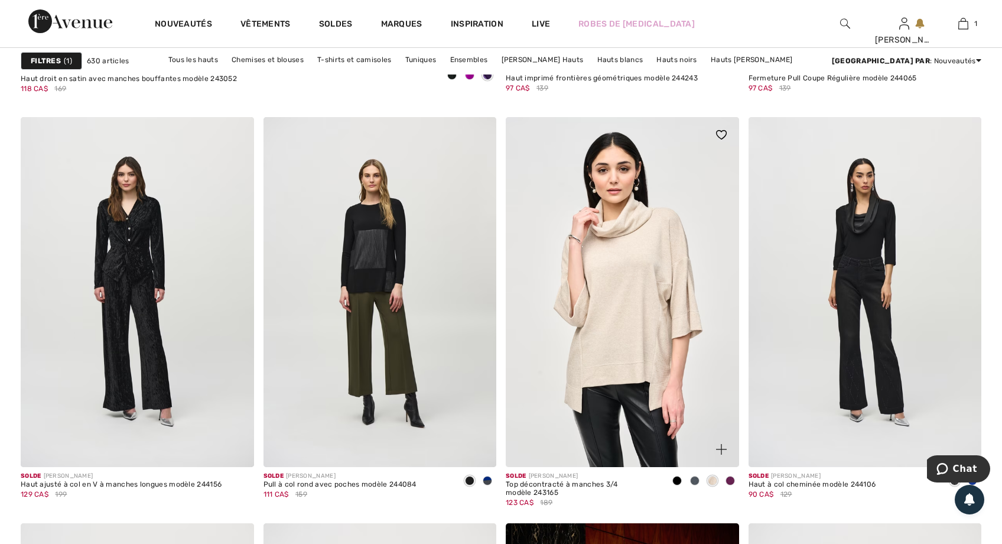
click at [727, 479] on span at bounding box center [730, 480] width 9 height 9
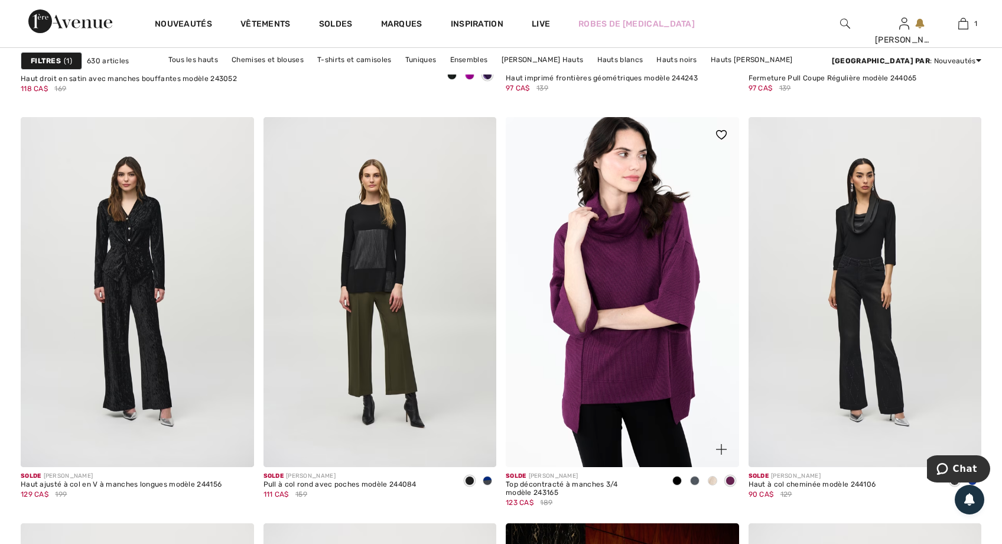
click at [694, 480] on span at bounding box center [694, 480] width 9 height 9
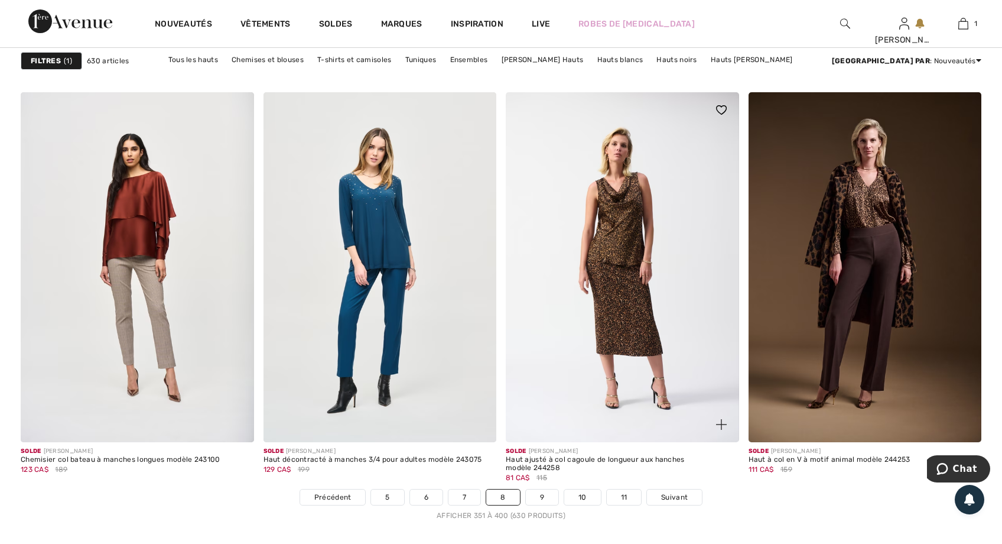
scroll to position [5850, 0]
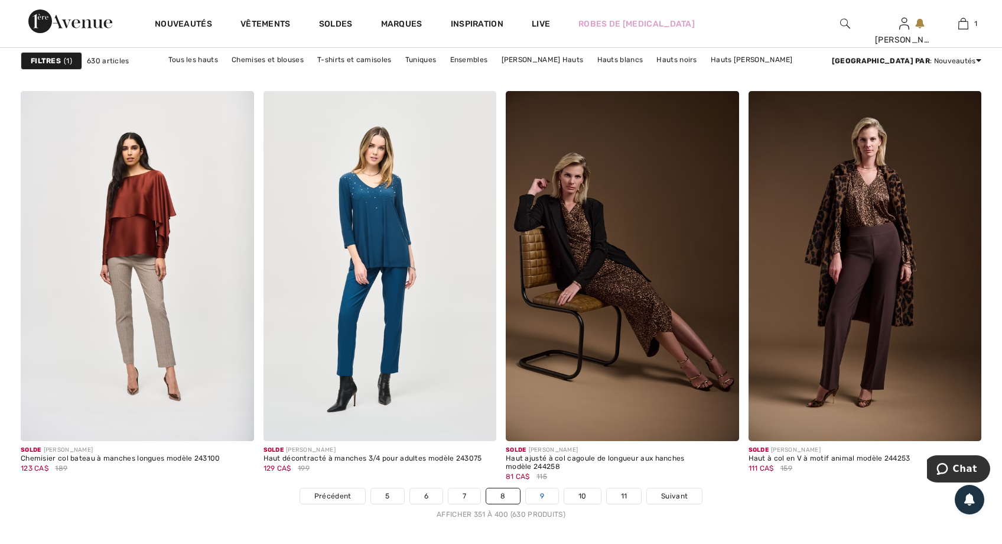
click at [537, 488] on link "9" at bounding box center [542, 495] width 32 height 15
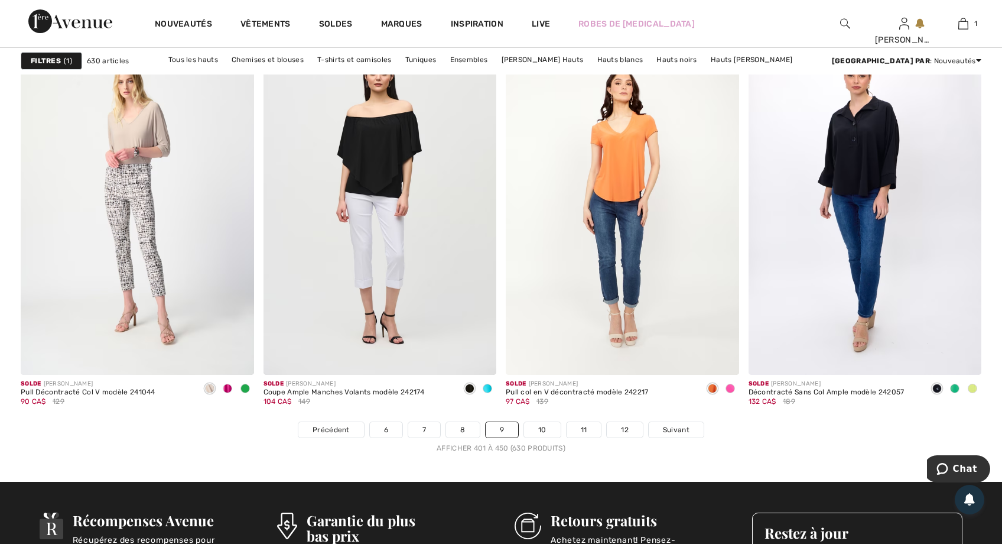
scroll to position [5909, 0]
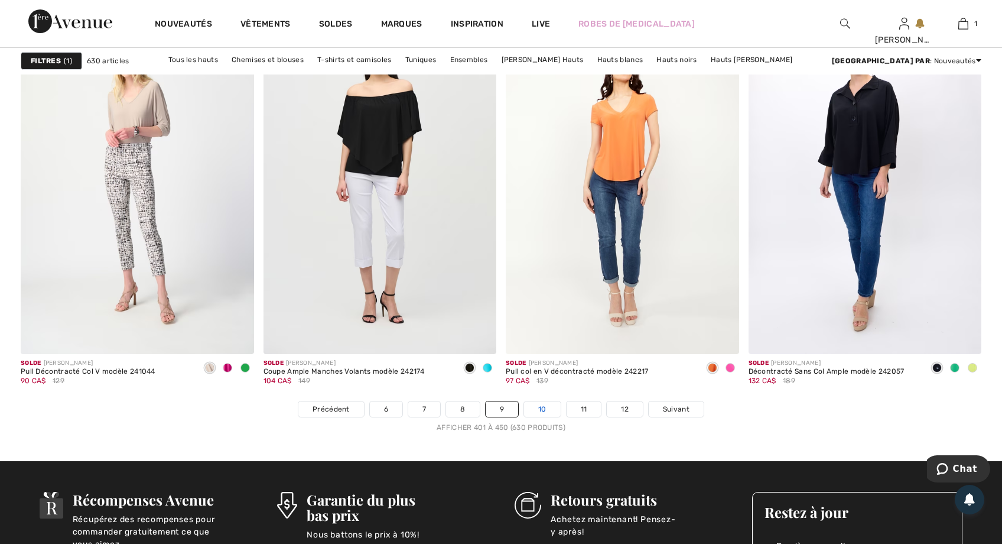
click at [542, 409] on link "10" at bounding box center [542, 408] width 37 height 15
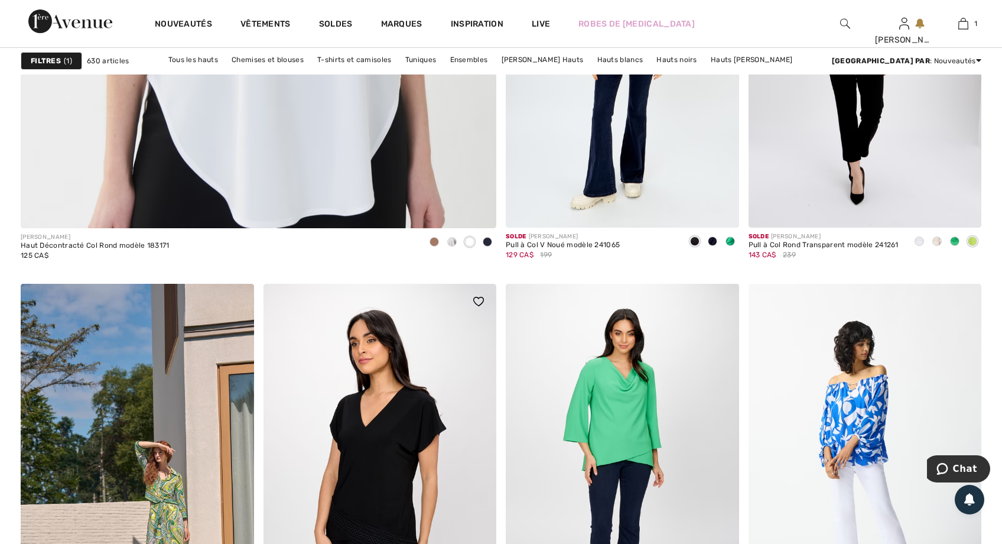
scroll to position [4018, 0]
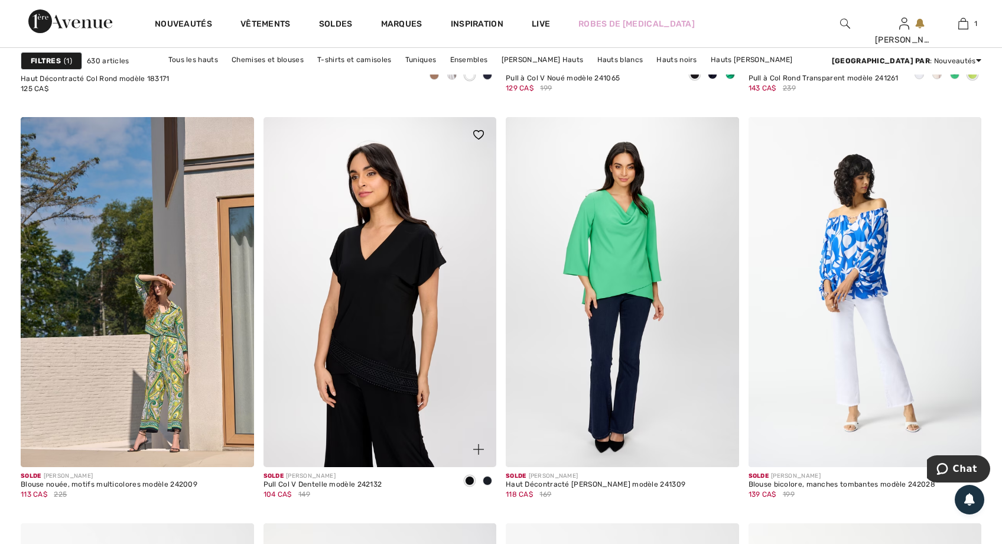
click at [405, 338] on img at bounding box center [380, 292] width 233 height 350
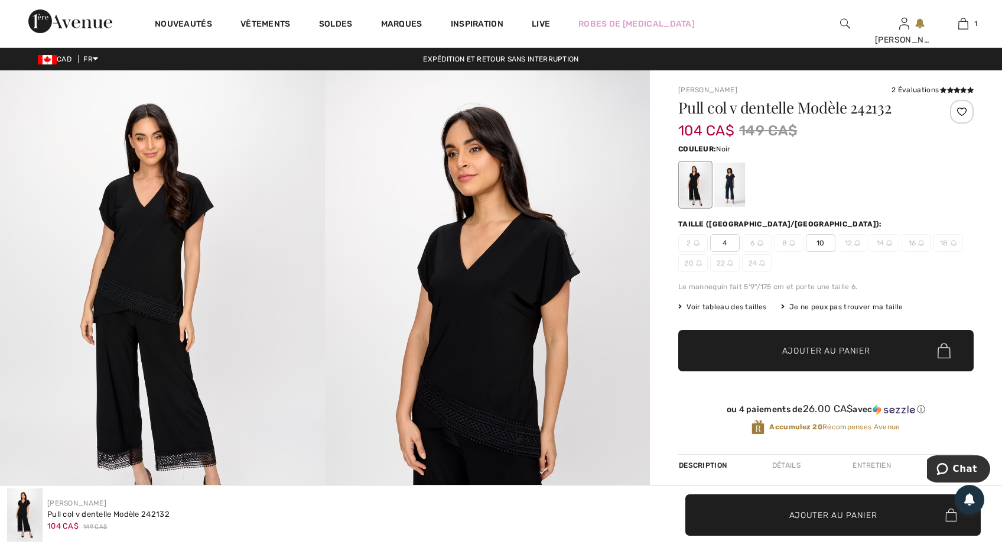
click at [152, 281] on img at bounding box center [162, 313] width 325 height 487
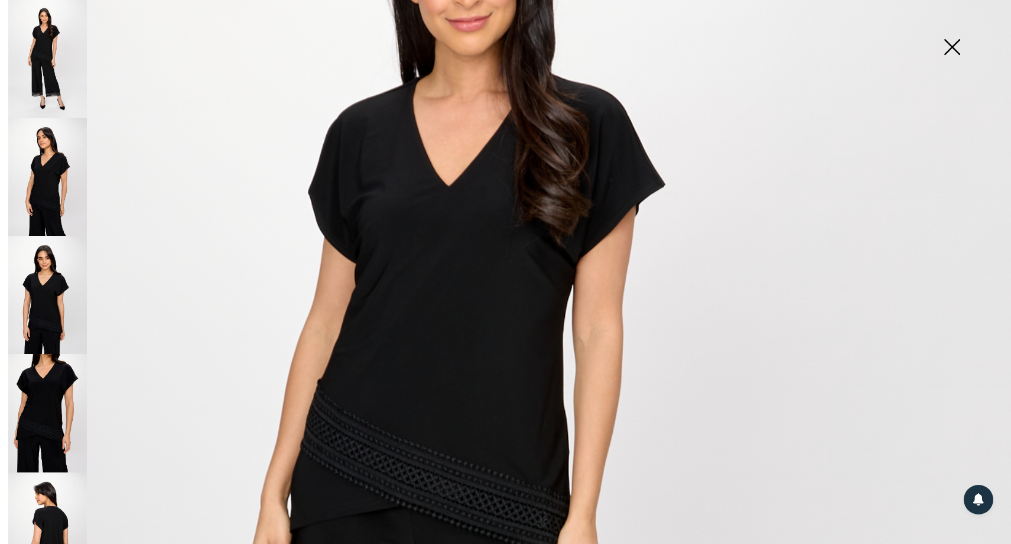
scroll to position [236, 0]
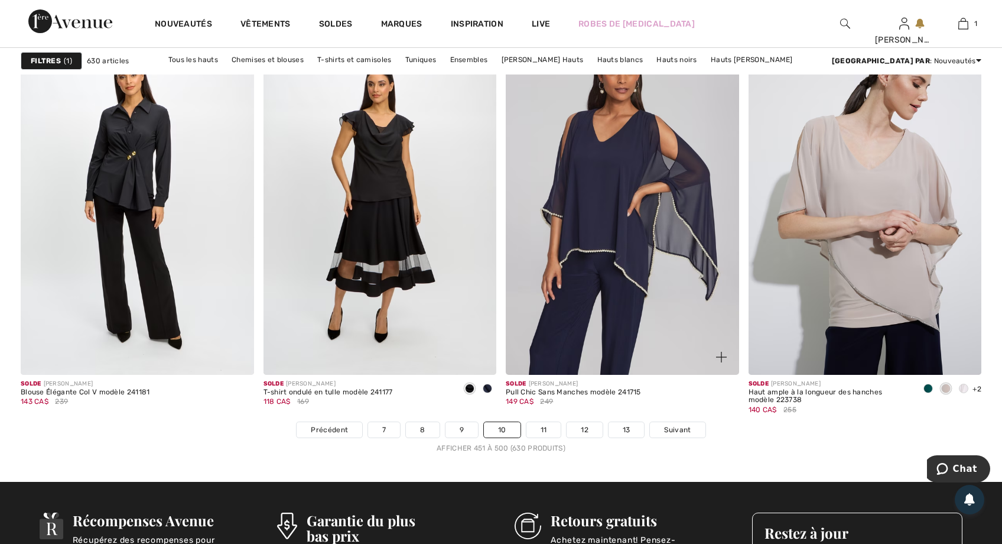
scroll to position [5909, 0]
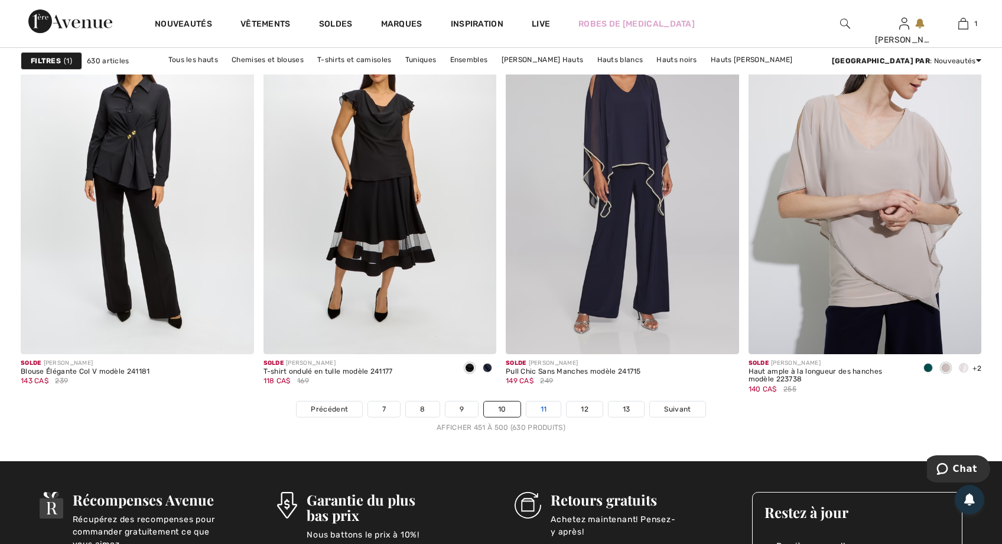
click at [541, 405] on link "11" at bounding box center [543, 408] width 35 height 15
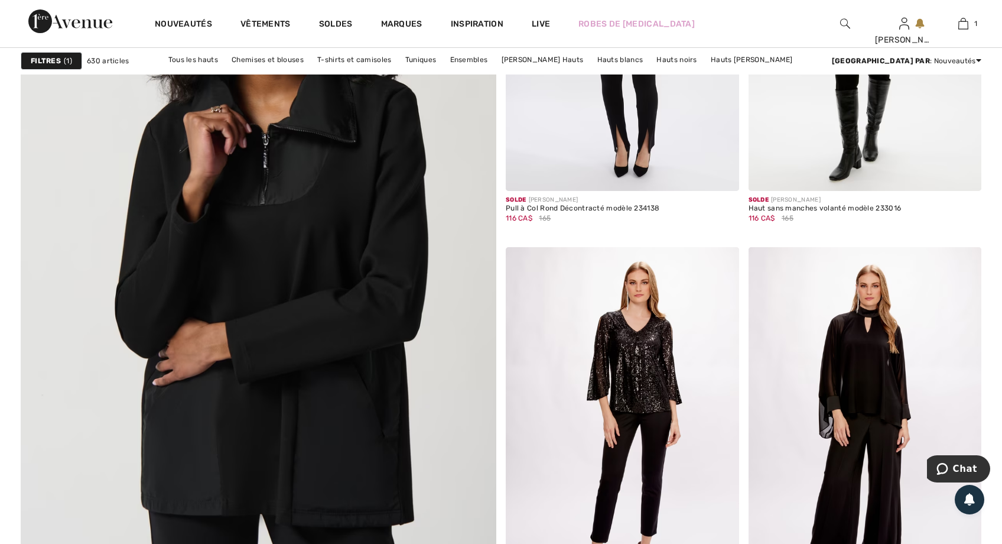
scroll to position [3545, 0]
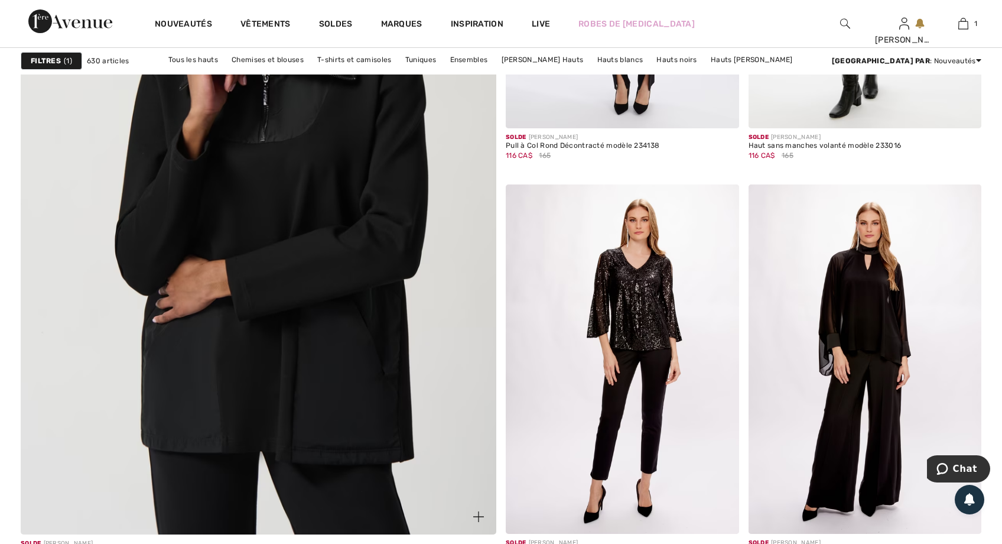
click at [341, 328] on img at bounding box center [258, 206] width 571 height 856
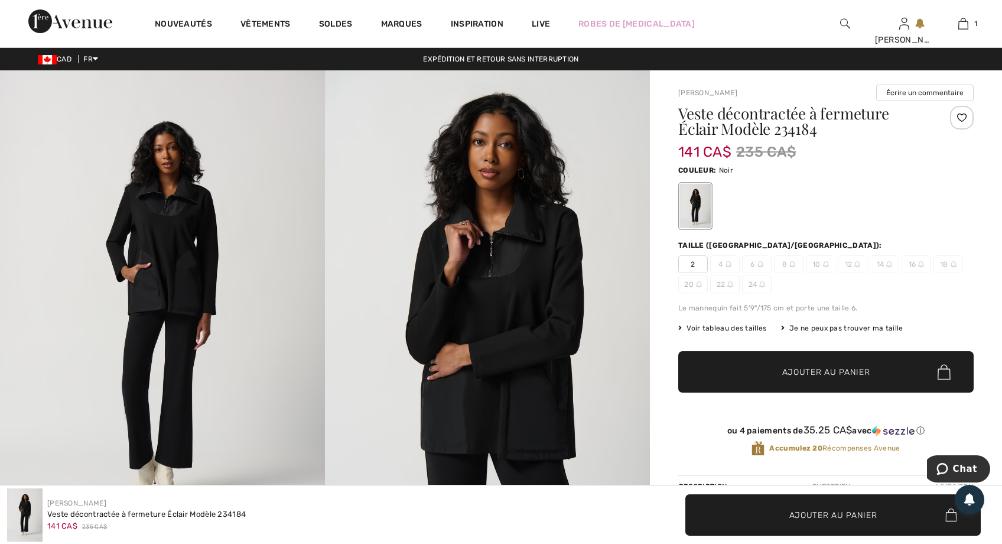
click at [190, 225] on img at bounding box center [162, 313] width 325 height 487
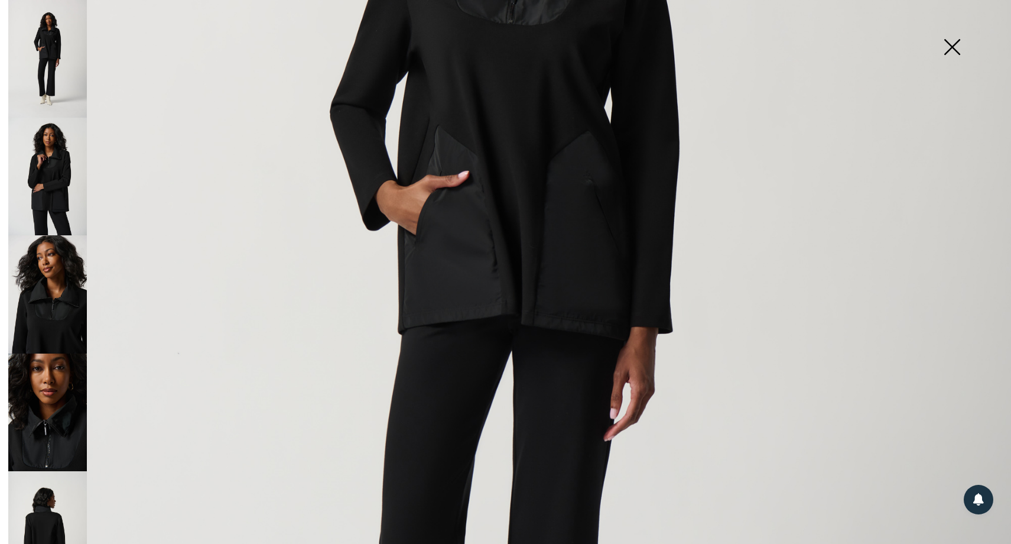
scroll to position [532, 0]
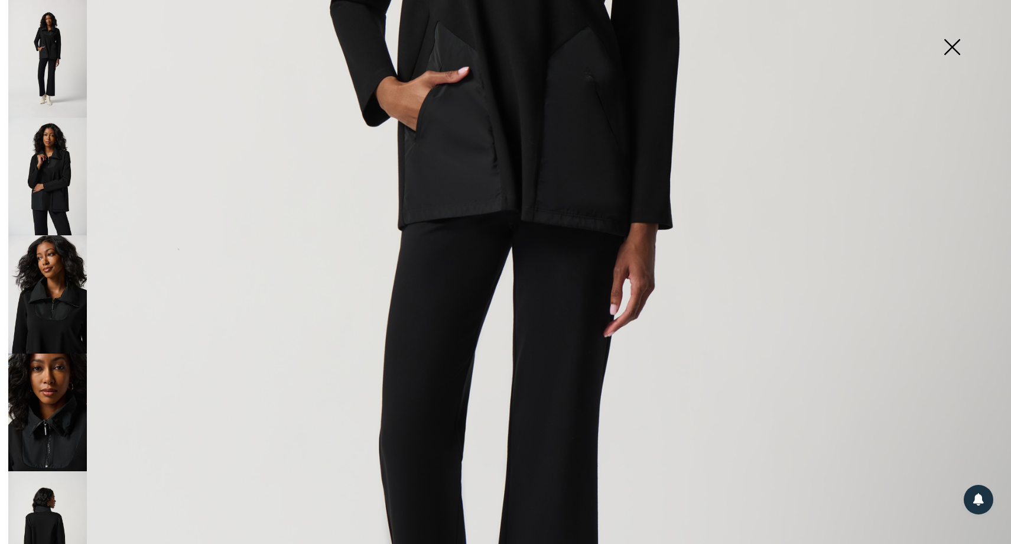
click at [62, 411] on img at bounding box center [47, 412] width 79 height 118
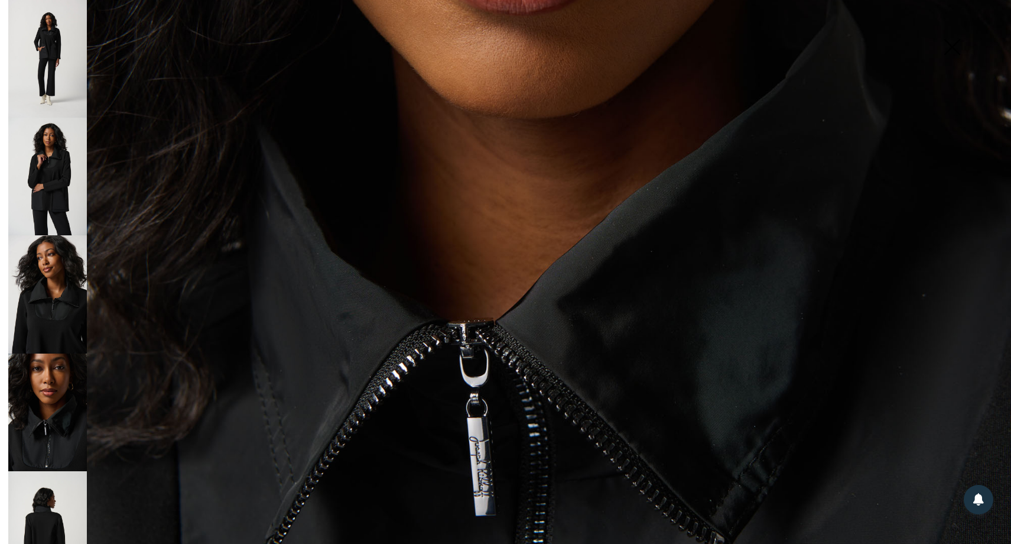
click at [37, 325] on img at bounding box center [47, 294] width 79 height 118
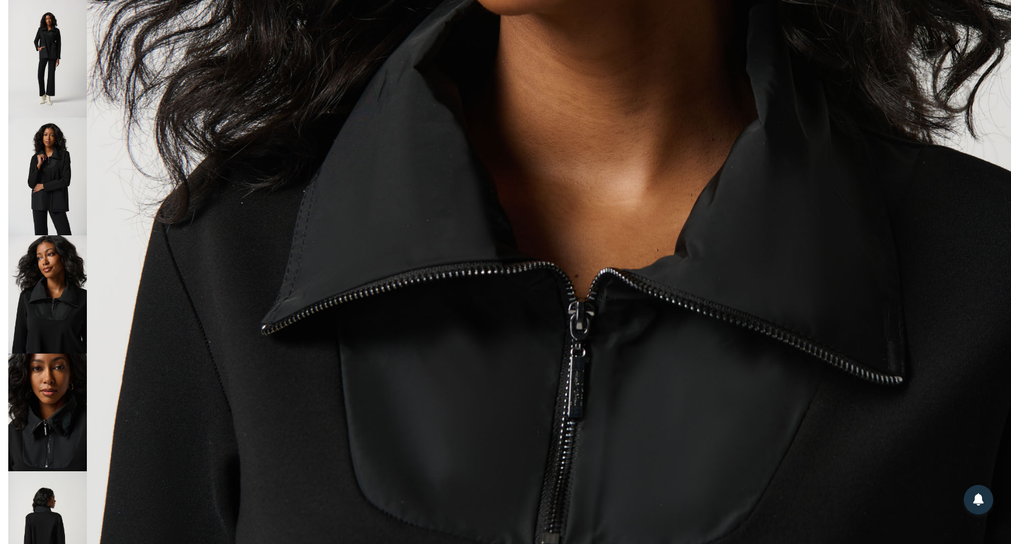
click at [48, 196] on img at bounding box center [47, 177] width 79 height 118
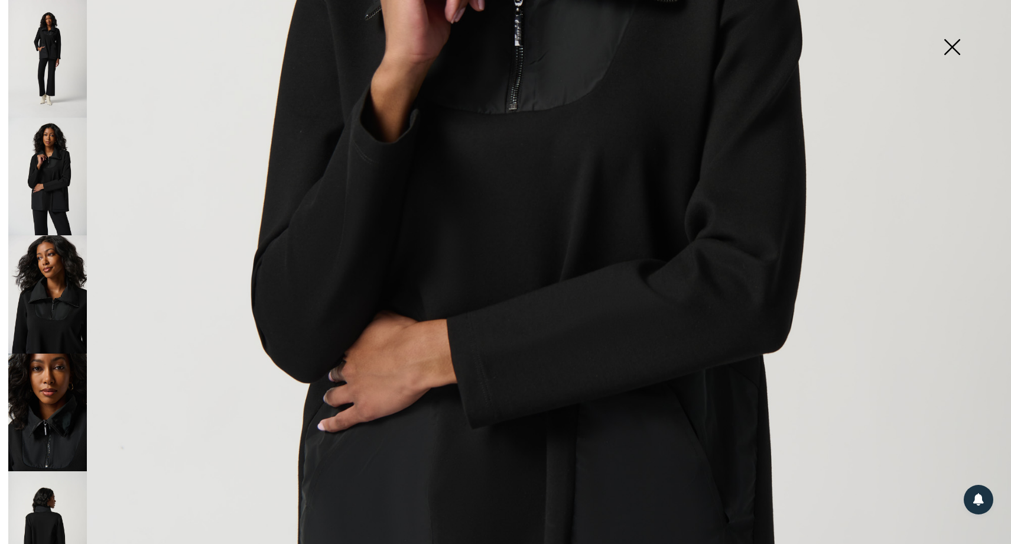
scroll to position [355, 0]
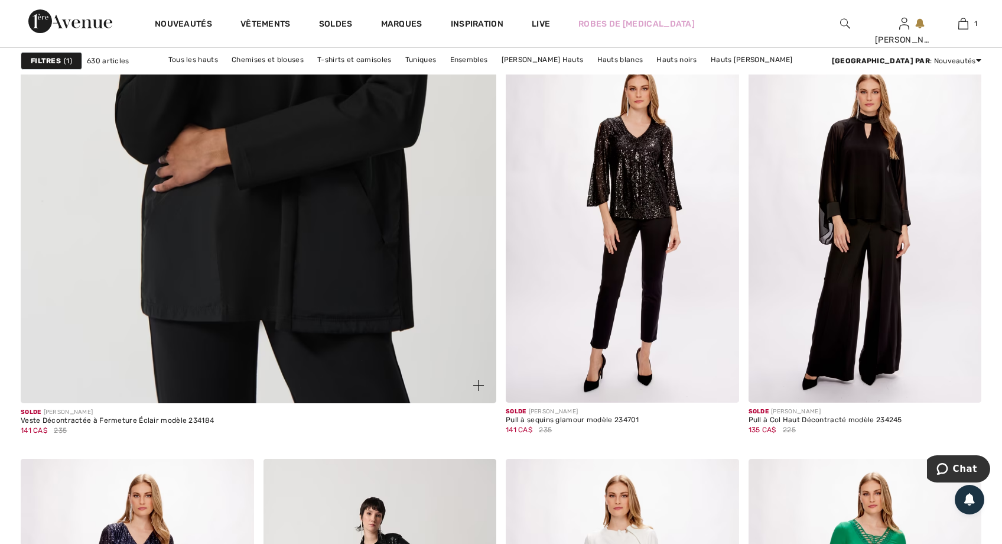
scroll to position [3664, 0]
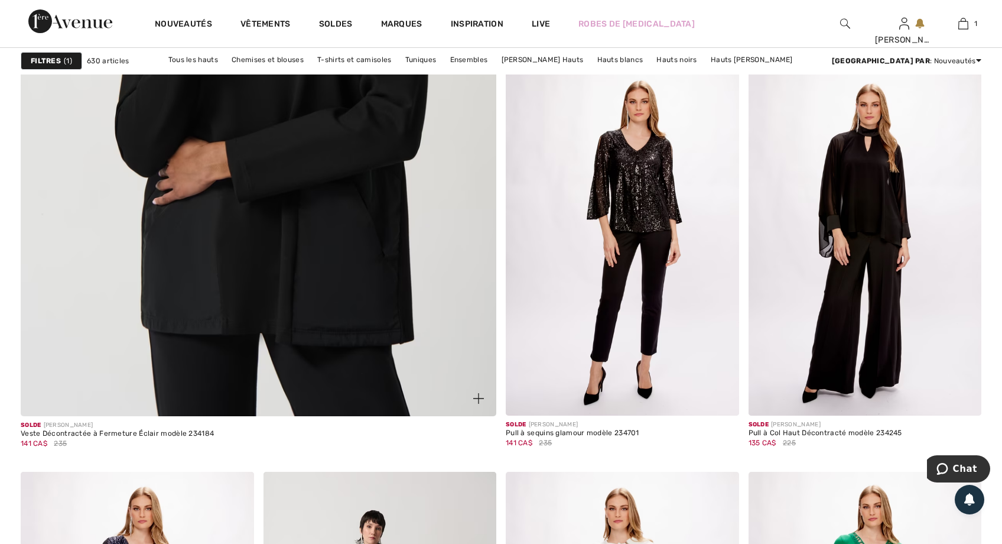
click at [370, 253] on img at bounding box center [258, 88] width 571 height 856
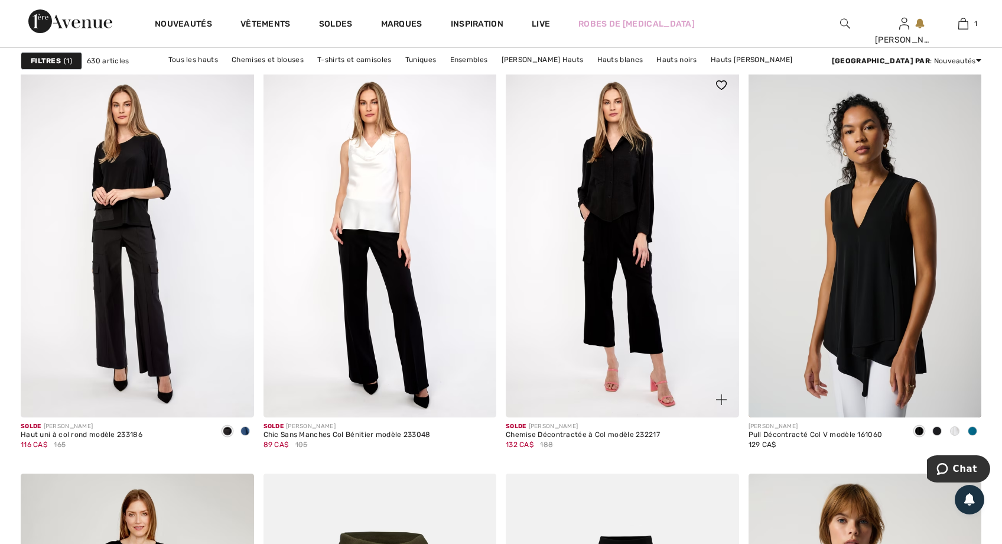
scroll to position [5377, 0]
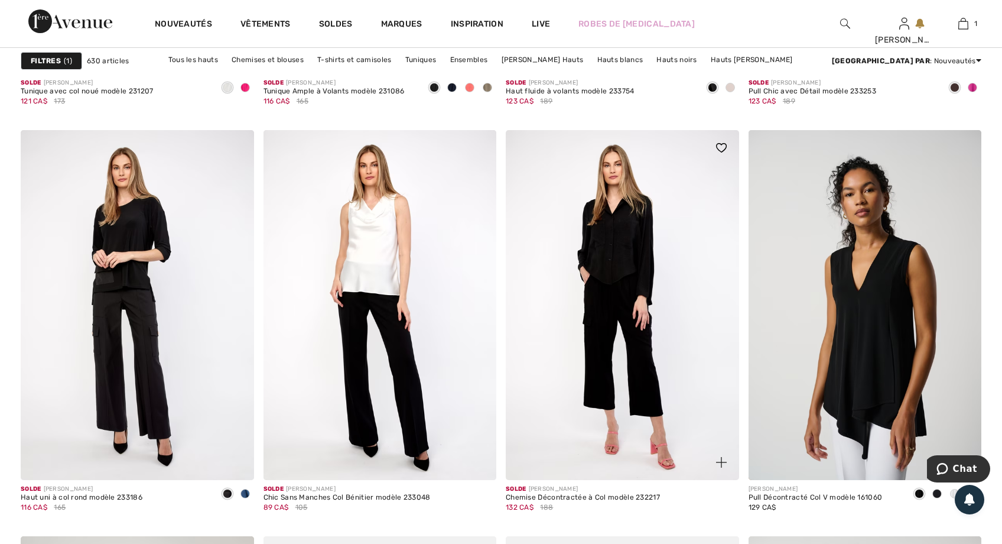
click at [609, 274] on img at bounding box center [622, 305] width 233 height 350
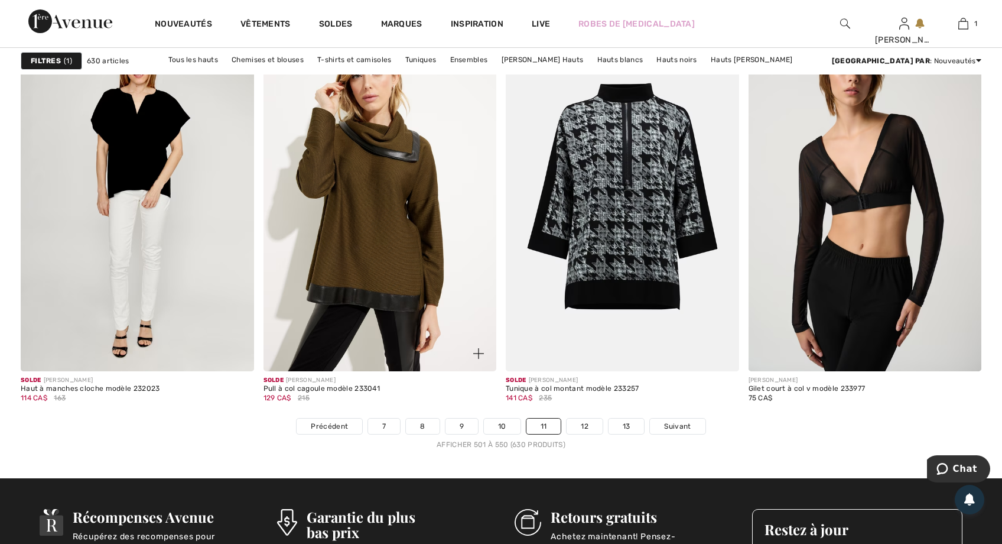
scroll to position [5909, 0]
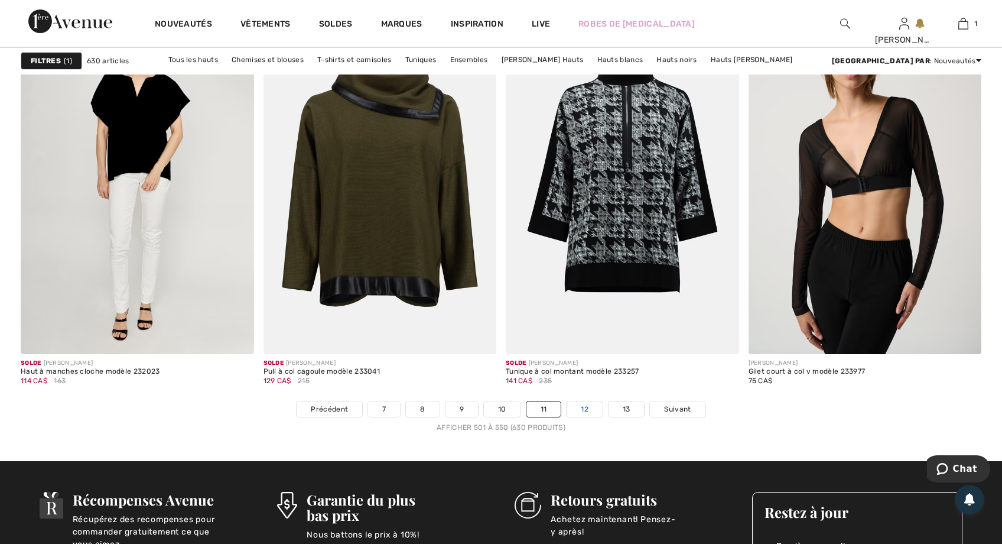
click at [581, 409] on link "12" at bounding box center [585, 408] width 36 height 15
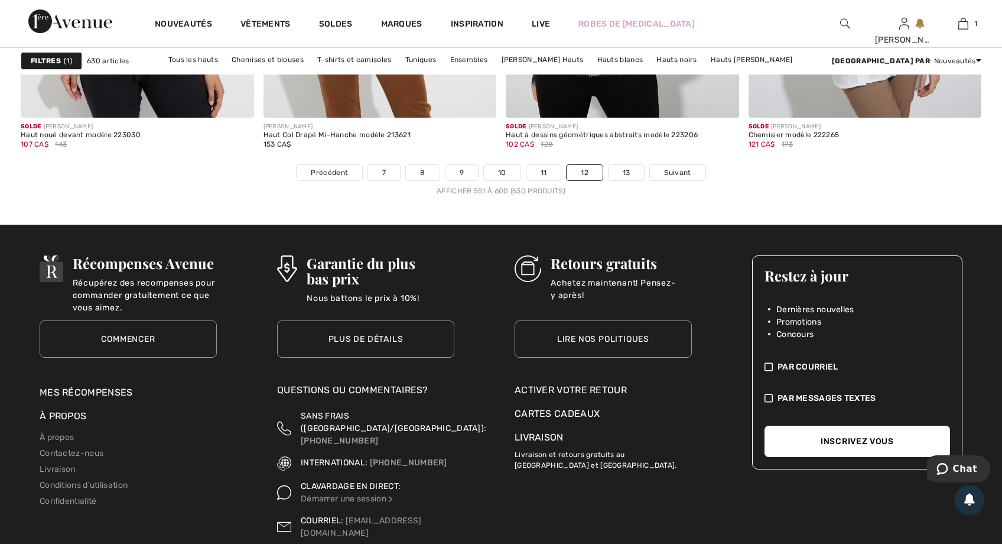
scroll to position [5909, 0]
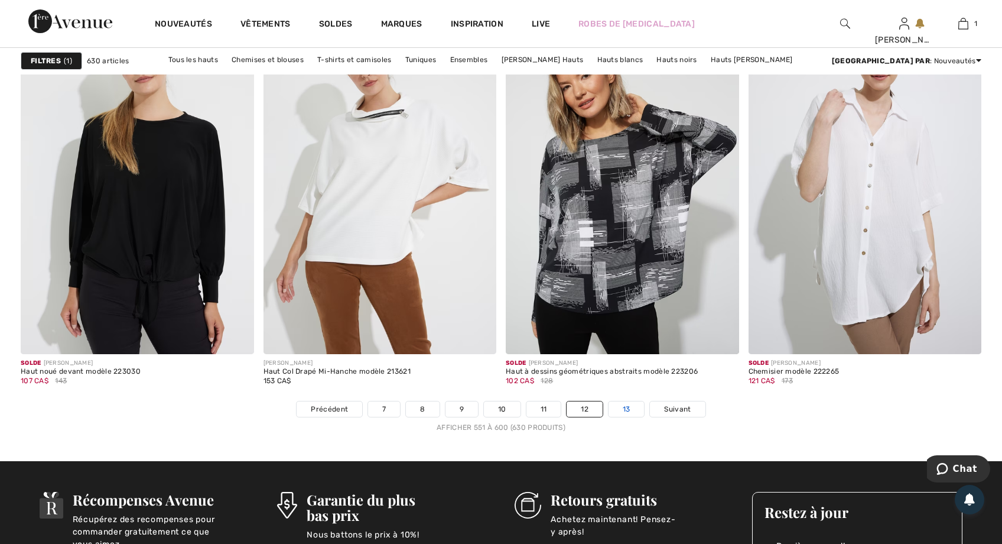
click at [621, 409] on link "13" at bounding box center [627, 408] width 36 height 15
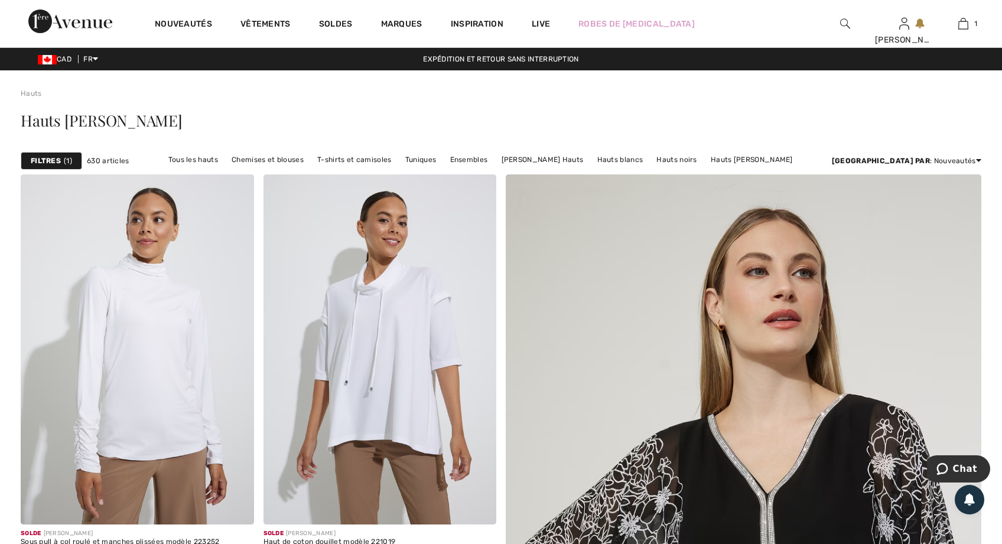
scroll to position [2824, 0]
